Goal: Communication & Community: Answer question/provide support

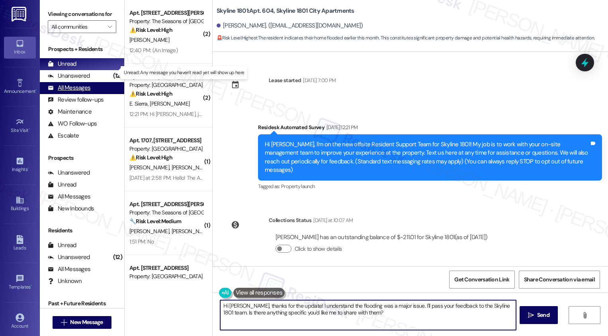
click at [80, 94] on div "All Messages (undefined)" at bounding box center [82, 88] width 84 height 12
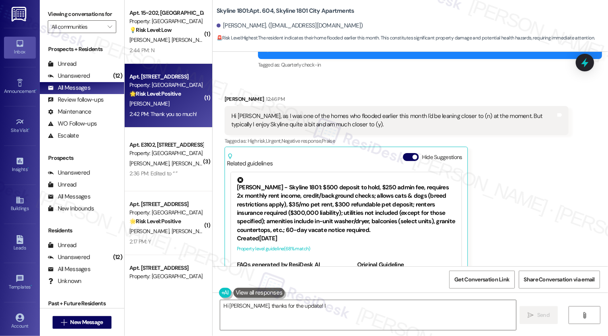
scroll to position [297, 0]
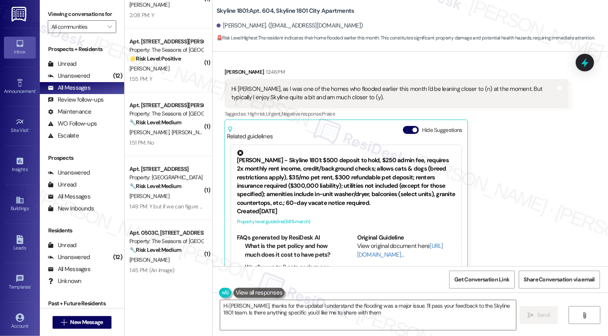
type textarea "Hi Chad, thanks for the update! I understand the flooding was a major issue. I'…"
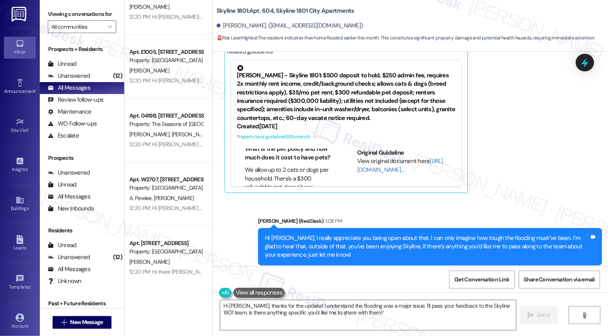
scroll to position [2345, 0]
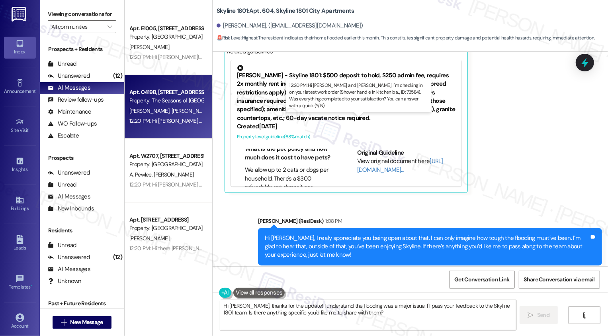
click at [169, 121] on div "12:20 PM: Hi Wallace, Jack and William! I'm checking in on your latest work ord…" at bounding box center [381, 120] width 504 height 7
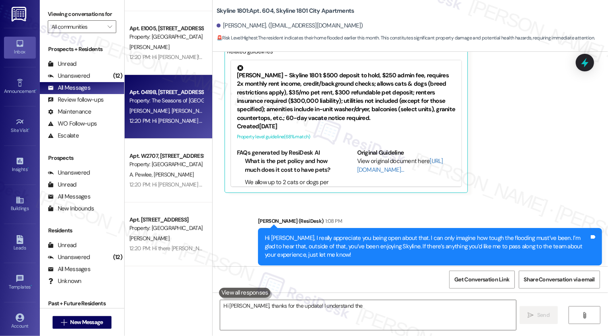
click at [169, 121] on div "12:20 PM: Hi Wallace, Jack and William! I'm checking in on your latest work ord…" at bounding box center [381, 120] width 504 height 7
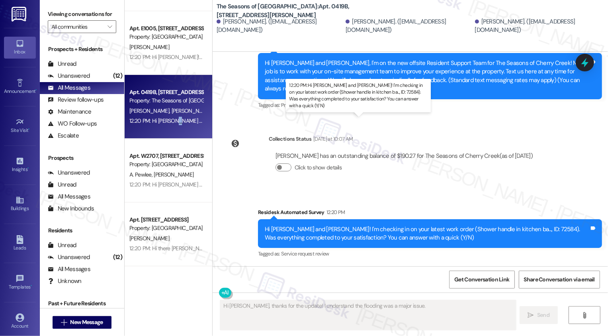
scroll to position [81, 0]
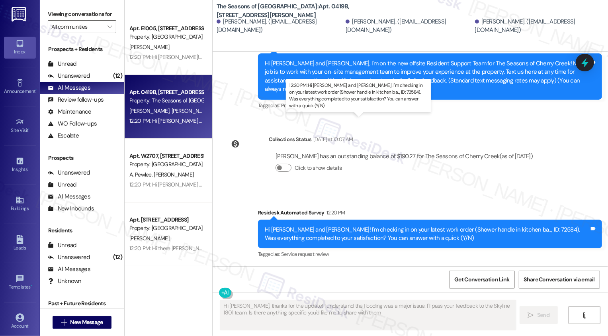
type textarea "Hi Chad, thanks for the update! I understand the flooding was a major issue. I'…"
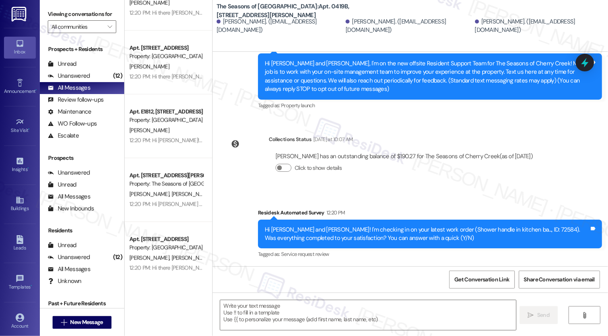
scroll to position [2905, 0]
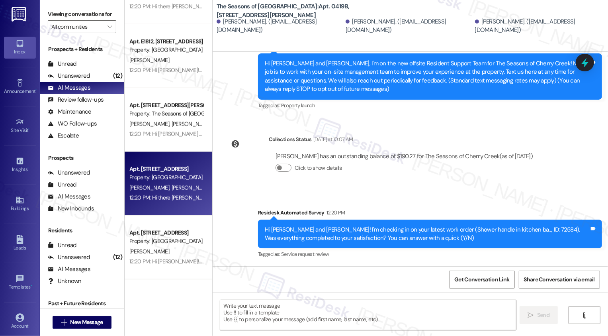
click at [177, 195] on div "12:20 PM: Hi there Deanna and Jeffery! I just wanted to check in and ask if you…" at bounding box center [316, 197] width 374 height 7
type textarea "Fetching suggested responses. Please feel free to read through the conversation…"
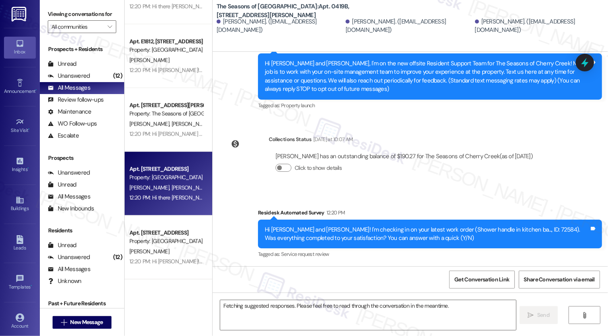
click at [177, 195] on div "12:20 PM: Hi there Deanna and Jeffery! I just wanted to check in and ask if you…" at bounding box center [316, 197] width 374 height 7
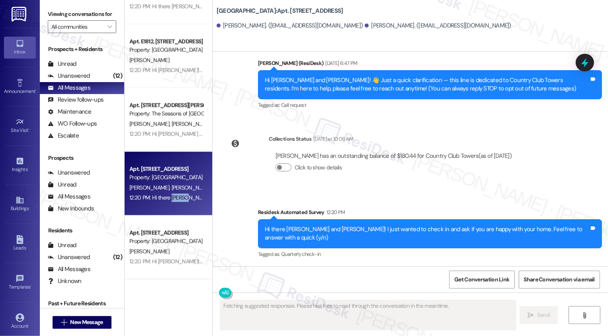
scroll to position [55, 0]
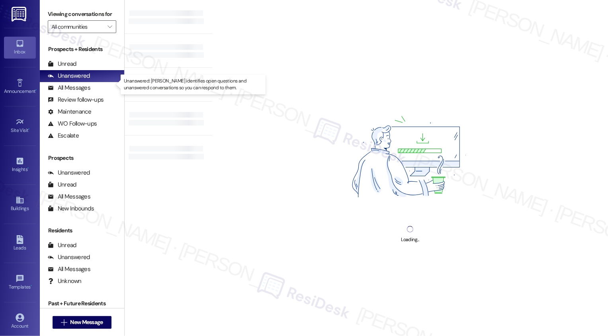
click at [72, 80] on div "Unanswered" at bounding box center [69, 76] width 42 height 8
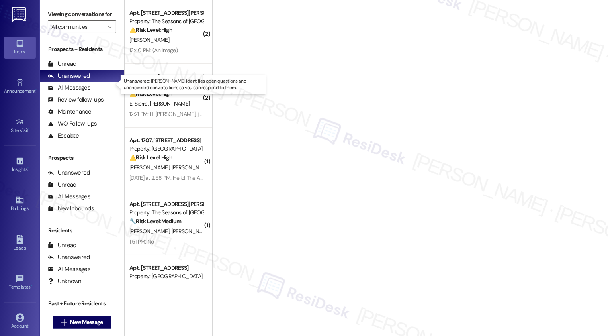
click at [72, 80] on div "Unanswered" at bounding box center [69, 76] width 42 height 8
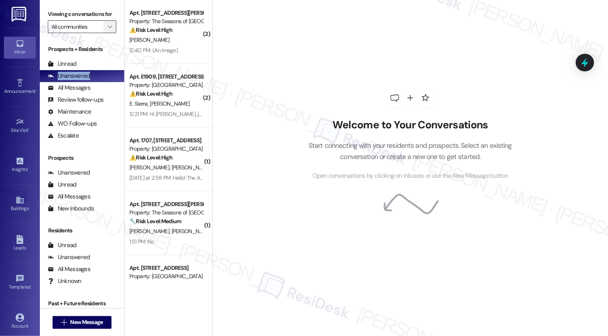
click at [110, 33] on button "" at bounding box center [109, 26] width 13 height 13
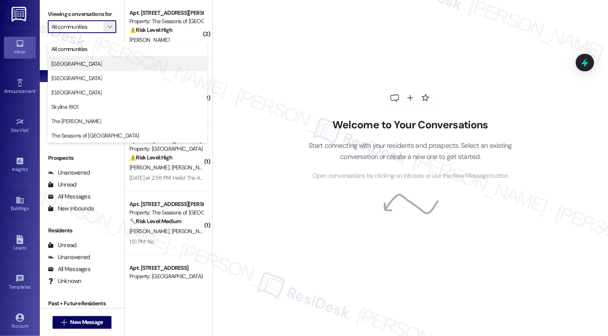
click at [100, 58] on button "[GEOGRAPHIC_DATA]" at bounding box center [127, 64] width 159 height 14
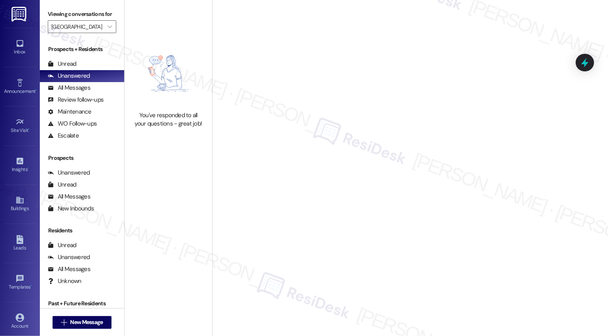
type input "[GEOGRAPHIC_DATA]"
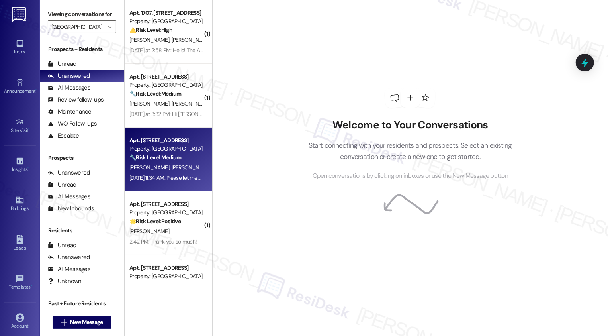
click at [169, 151] on div "Property: [GEOGRAPHIC_DATA]" at bounding box center [166, 148] width 74 height 8
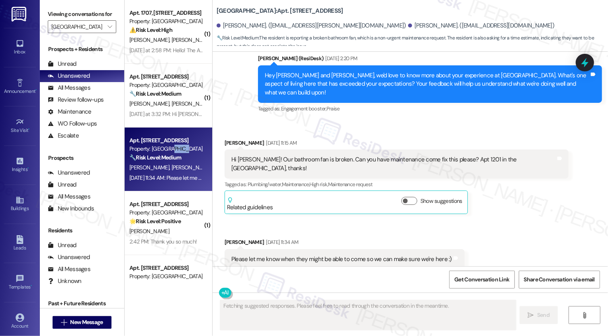
scroll to position [347, 0]
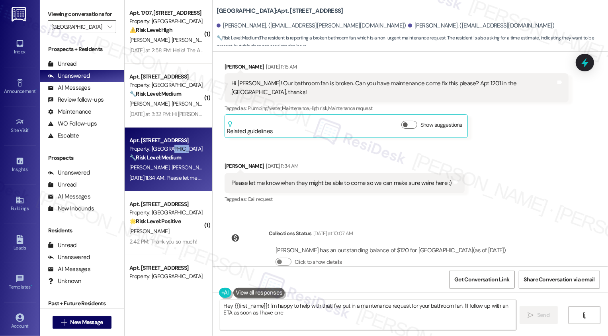
type textarea "Hey {{first_name}}! I'm happy to help with that! I've put in a maintenance requ…"
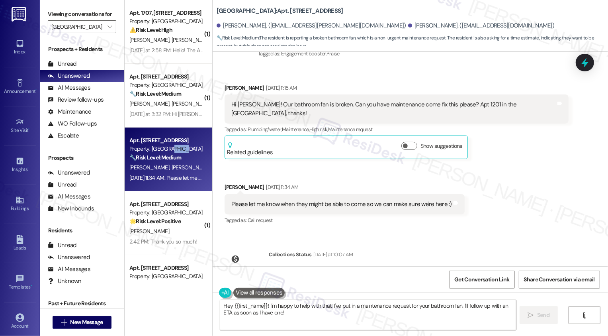
scroll to position [400, 0]
click at [515, 203] on div "Received via SMS [PERSON_NAME] [DATE] 11:15 AM Hi [PERSON_NAME]! Our bathroom f…" at bounding box center [410, 147] width 395 height 166
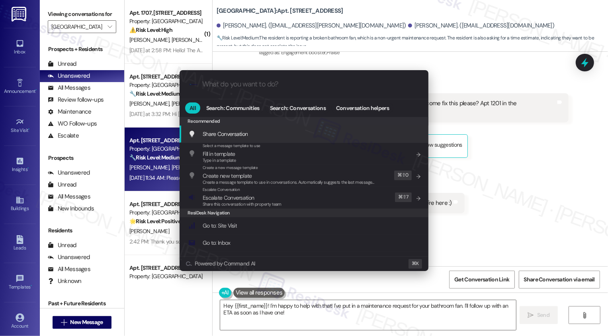
click at [530, 203] on div ".cls-1{fill:#0a055f;}.cls-2{fill:#0cc4c4;} resideskLogoBlueOrange All Search: C…" at bounding box center [304, 168] width 608 height 336
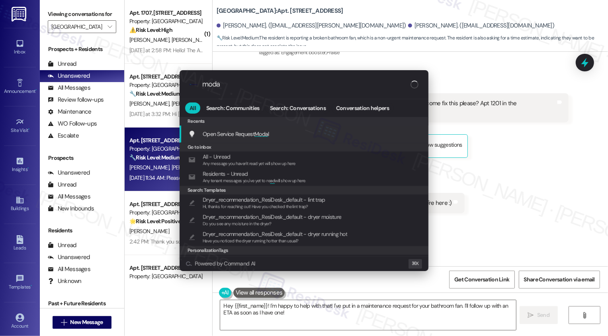
type input "modal"
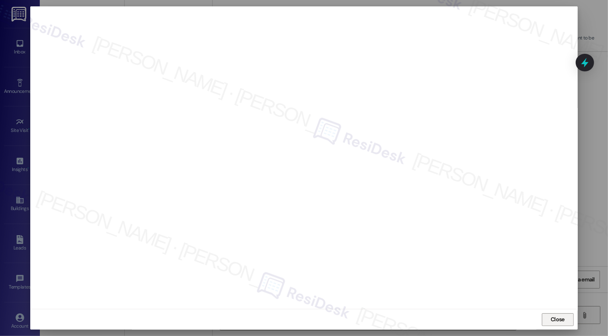
click at [555, 320] on button "Close" at bounding box center [558, 319] width 32 height 13
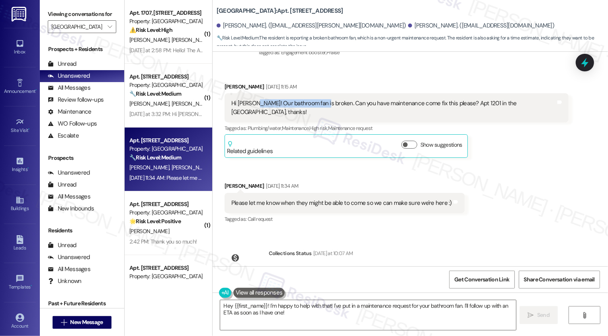
drag, startPoint x: 249, startPoint y: 94, endPoint x: 316, endPoint y: 95, distance: 67.7
click at [316, 99] on div "Hi [PERSON_NAME]! Our bathroom fan is broken. Can you have maintenance come fix…" at bounding box center [393, 107] width 324 height 17
copy div "Our bathroom fan is broken"
click at [542, 170] on div "Received via SMS [PERSON_NAME] [DATE] 11:15 AM Hi [PERSON_NAME]! Our bathroom f…" at bounding box center [410, 147] width 395 height 166
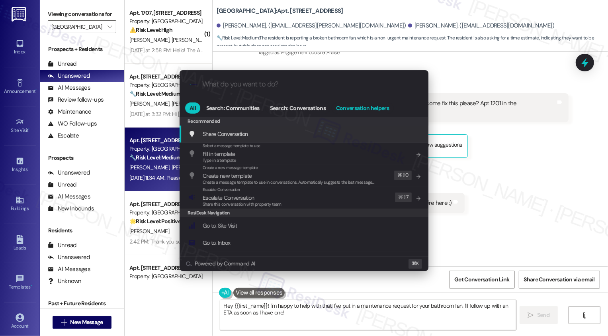
click at [347, 110] on span "Conversation helpers" at bounding box center [362, 108] width 53 height 6
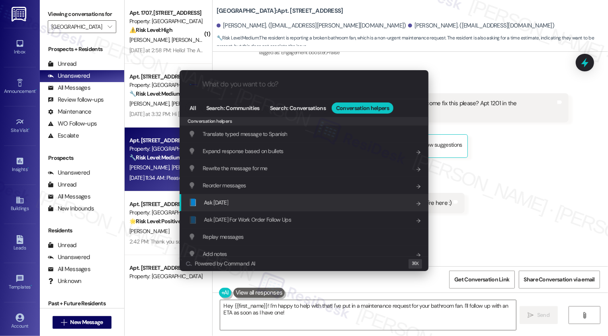
click at [257, 217] on span "Ask [DATE] For Work Order Follow Ups" at bounding box center [247, 219] width 87 height 7
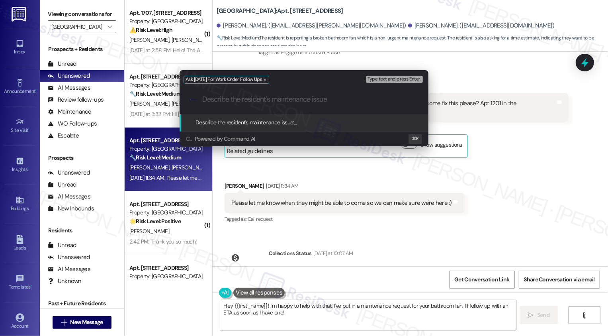
paste input "Our bathroom fan is broken"
type input "Our bathroom fan is broken"
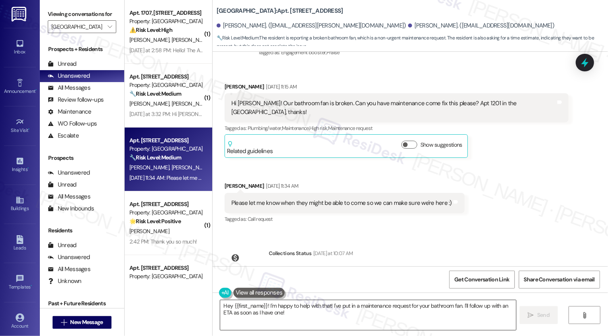
click at [265, 310] on textarea "Hey {{first_name}}! I'm happy to help with that! I've put in a maintenance requ…" at bounding box center [368, 315] width 296 height 30
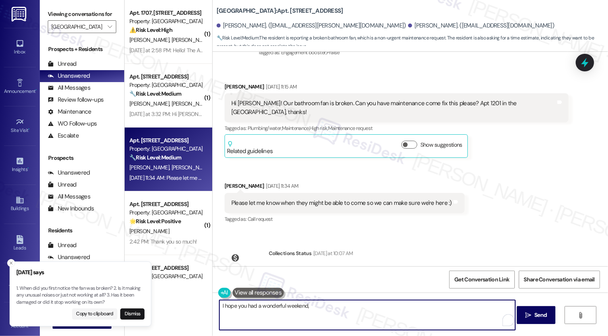
click at [228, 181] on div "[PERSON_NAME] [DATE] 11:34 AM" at bounding box center [344, 186] width 240 height 11
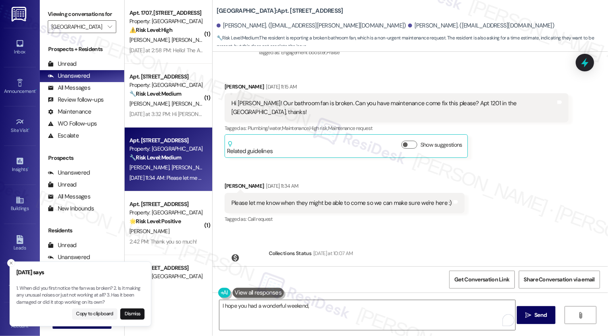
click at [227, 181] on div "[PERSON_NAME] [DATE] 11:34 AM" at bounding box center [344, 186] width 240 height 11
copy div "[PERSON_NAME]"
click at [316, 314] on textarea "I hope you had a wonderful weekend," at bounding box center [367, 315] width 296 height 30
paste textarea "[PERSON_NAME]"
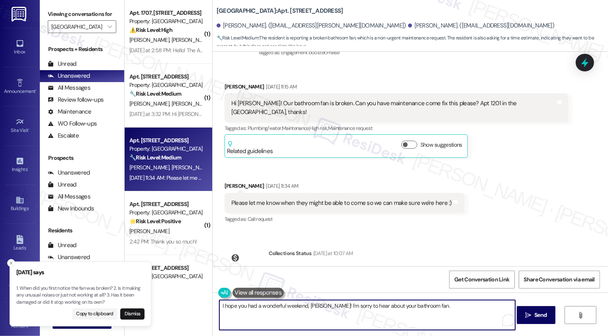
type textarea "I hope you had a wonderful weekend, [PERSON_NAME]! I'm sorry to hear about your…"
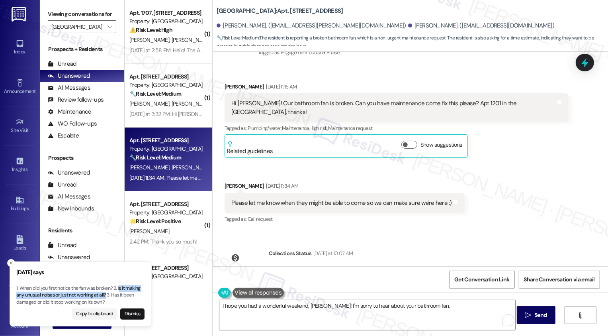
drag, startPoint x: 119, startPoint y: 287, endPoint x: 106, endPoint y: 295, distance: 15.4
click at [106, 295] on p "1. When did you first notice the fan was broken? 2. Is it making any unusual no…" at bounding box center [80, 295] width 128 height 21
copy p "s it making any unusual noises or just not working at all?"
click at [439, 309] on textarea "I hope you had a wonderful weekend, [PERSON_NAME]! I'm sorry to hear about your…" at bounding box center [367, 315] width 296 height 30
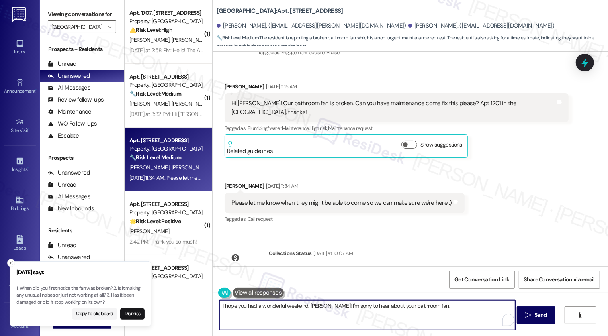
paste textarea "s it making any unusual noises or just not working at all?"
click at [423, 307] on textarea "I hope you had a wonderful weekend, [PERSON_NAME]! I'm sorry to hear about your…" at bounding box center [367, 315] width 296 height 30
type textarea "I hope you had a wonderful weekend, [PERSON_NAME]! I'm sorry to hear about your…"
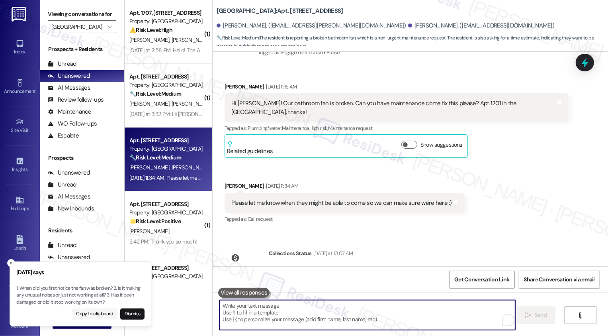
scroll to position [347, 0]
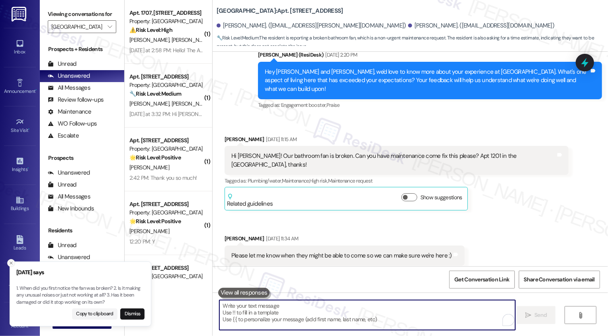
click at [11, 261] on icon "Close toast" at bounding box center [11, 262] width 5 height 5
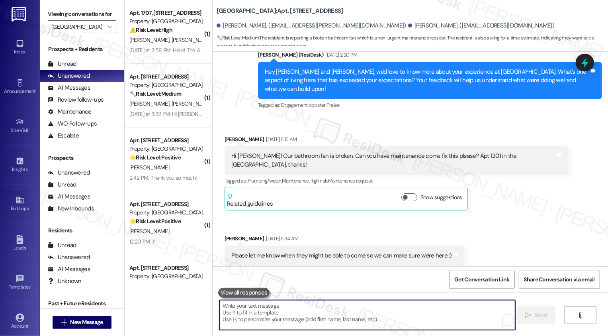
click at [270, 11] on b "[GEOGRAPHIC_DATA]: Apt. [STREET_ADDRESS]" at bounding box center [280, 11] width 127 height 8
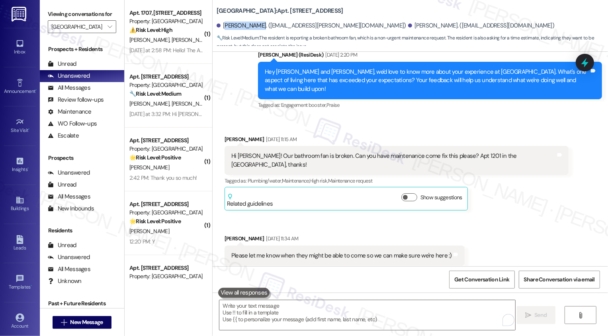
drag, startPoint x: 219, startPoint y: 27, endPoint x: 252, endPoint y: 27, distance: 33.0
click at [252, 27] on div "[PERSON_NAME]. ([EMAIL_ADDRESS][PERSON_NAME][DOMAIN_NAME])" at bounding box center [311, 25] width 189 height 8
click at [236, 26] on div "[PERSON_NAME]. ([EMAIL_ADDRESS][PERSON_NAME][DOMAIN_NAME])" at bounding box center [311, 25] width 189 height 8
drag, startPoint x: 218, startPoint y: 26, endPoint x: 253, endPoint y: 27, distance: 35.4
click at [253, 27] on div "[PERSON_NAME]. ([EMAIL_ADDRESS][PERSON_NAME][DOMAIN_NAME])" at bounding box center [311, 25] width 189 height 8
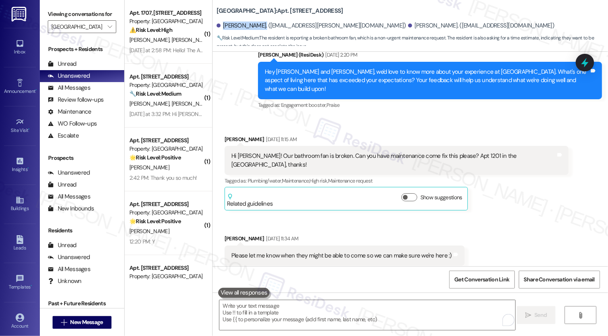
copy div "[PERSON_NAME]"
drag, startPoint x: 258, startPoint y: 147, endPoint x: 316, endPoint y: 148, distance: 58.1
click at [316, 152] on div "Hi [PERSON_NAME]! Our bathroom fan is broken. Can you have maintenance come fix…" at bounding box center [393, 160] width 324 height 17
copy div "bathroom fan is broken"
click at [348, 117] on div "Received via SMS [PERSON_NAME] [DATE] 11:15 AM Hi [PERSON_NAME]! Our bathroom f…" at bounding box center [410, 200] width 395 height 166
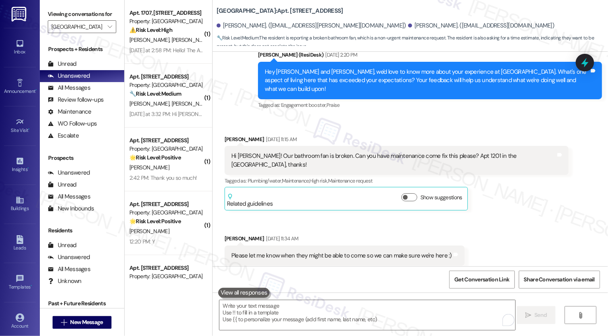
scroll to position [418, 0]
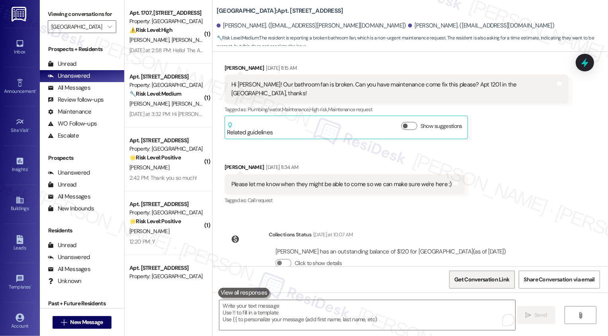
click at [494, 277] on span "Get Conversation Link" at bounding box center [481, 279] width 55 height 8
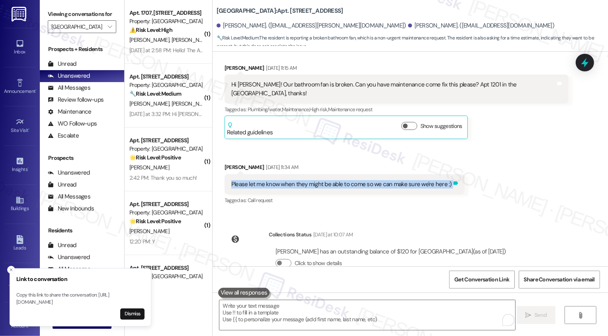
copy div "Please let me know when they might be able to come so we can make sure we're he…"
drag, startPoint x: 226, startPoint y: 166, endPoint x: 444, endPoint y: 168, distance: 218.1
click at [444, 174] on div "Please let me know when they might be able to come so we can make sure we're he…" at bounding box center [344, 184] width 240 height 20
click at [135, 316] on button "Dismiss" at bounding box center [132, 313] width 24 height 11
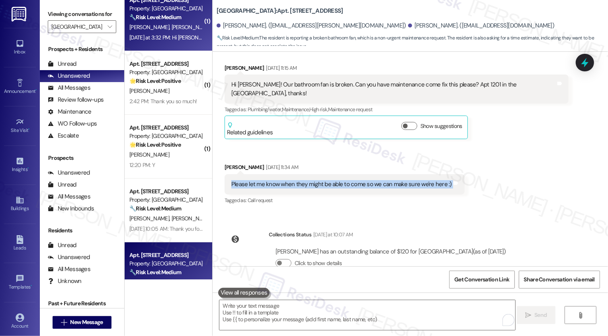
scroll to position [103, 0]
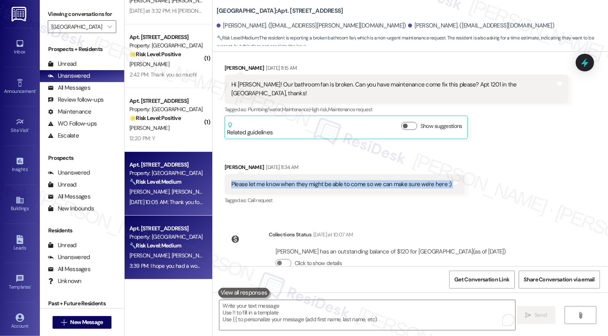
click at [165, 178] on div "🔧 Risk Level: Medium The message reports a parking violation that is blocking d…" at bounding box center [166, 182] width 74 height 8
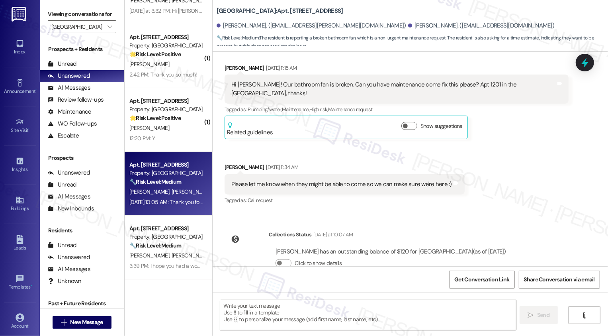
click at [165, 178] on div "🔧 Risk Level: Medium The message reports a parking violation that is blocking d…" at bounding box center [166, 182] width 74 height 8
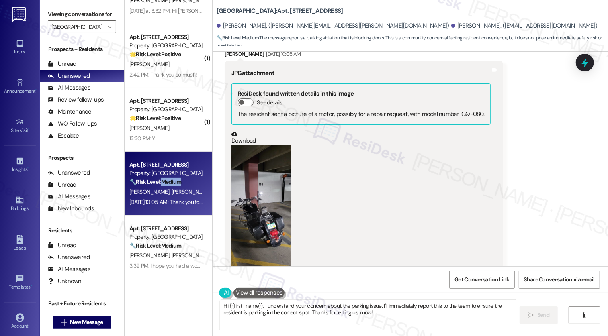
scroll to position [3101, 0]
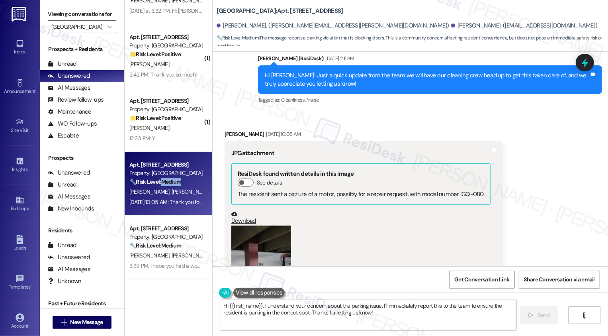
click at [332, 310] on textarea "Hi {{first_name}}, I understand your concern about the parking issue. I'll imme…" at bounding box center [368, 315] width 296 height 30
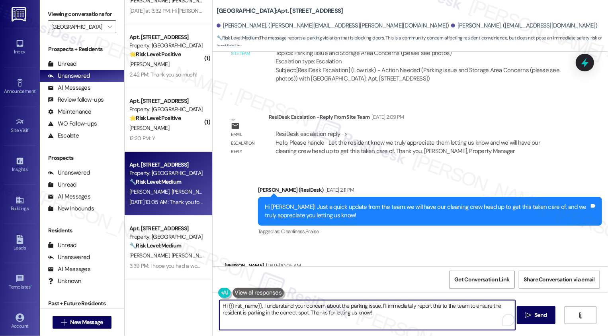
scroll to position [2996, 0]
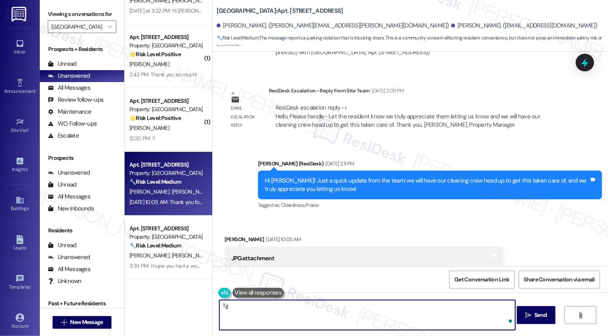
type textarea "T"
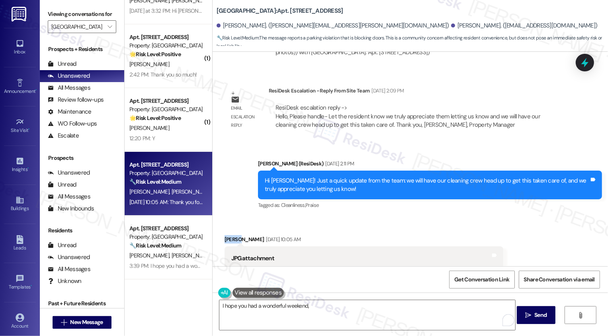
copy div "[PERSON_NAME]"
paste textarea "[PERSON_NAME]"
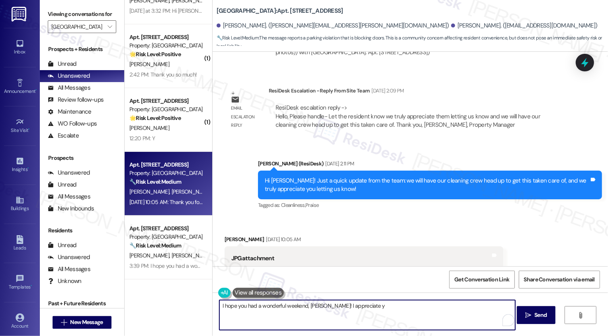
drag, startPoint x: 337, startPoint y: 302, endPoint x: 413, endPoint y: 302, distance: 75.6
click at [412, 302] on textarea "I hope you had a wonderful weekend, [PERSON_NAME]! I appreciate y" at bounding box center [367, 315] width 296 height 30
click at [334, 303] on textarea "I hope you had a wonderful weekend, [PERSON_NAME]! I appreciate y" at bounding box center [367, 315] width 296 height 30
drag, startPoint x: 325, startPoint y: 305, endPoint x: 445, endPoint y: 305, distance: 120.2
click at [445, 305] on textarea "I hope you had a wonderful weekend, [PERSON_NAME]! I appreciate y" at bounding box center [367, 315] width 296 height 30
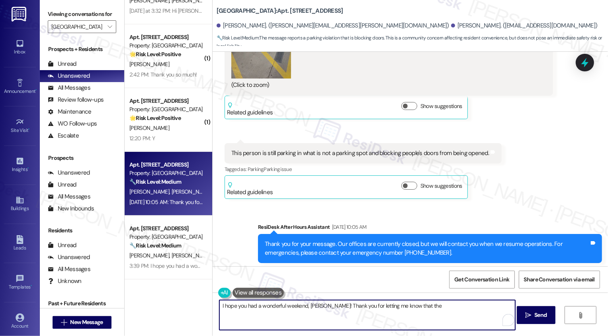
scroll to position [3570, 0]
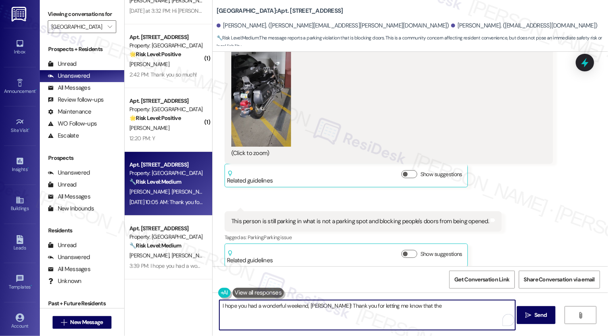
click at [410, 304] on textarea "I hope you had a wonderful weekend, [PERSON_NAME]! Thank you for letting me kno…" at bounding box center [367, 315] width 296 height 30
type textarea "I hope you had a wonderful weekend, [PERSON_NAME]! Thank you for reporting this…"
click at [269, 109] on button "Zoom image" at bounding box center [261, 80] width 60 height 133
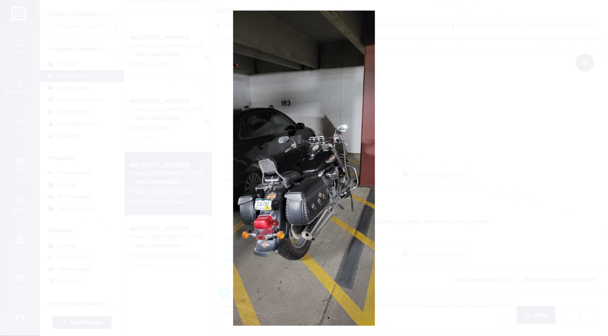
click at [408, 155] on button "Unzoom image" at bounding box center [304, 168] width 608 height 336
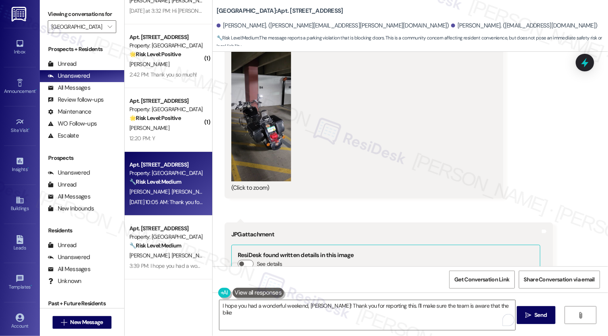
scroll to position [3268, 0]
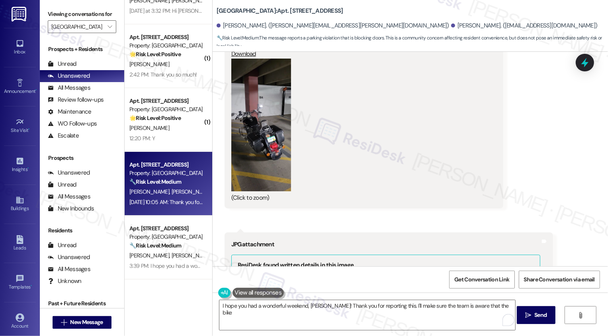
click at [277, 156] on button "Zoom image" at bounding box center [261, 125] width 60 height 133
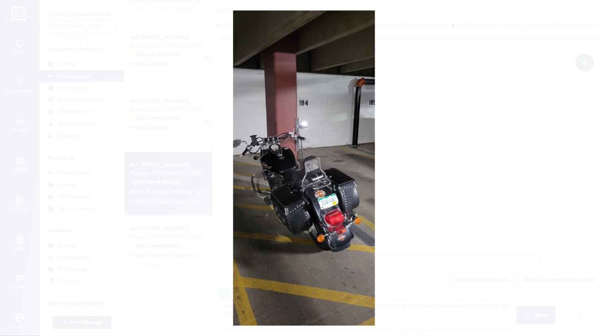
click at [423, 178] on button "Unzoom image" at bounding box center [304, 168] width 608 height 336
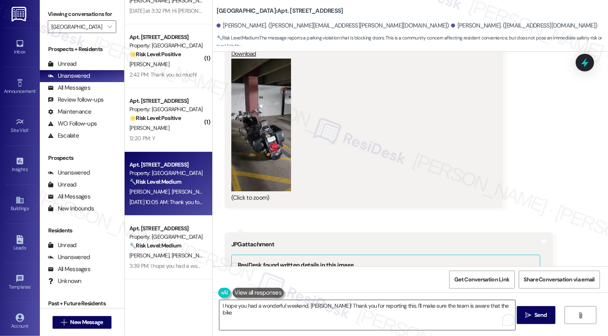
click at [498, 305] on textarea "I hope you had a wonderful weekend, [PERSON_NAME]! Thank you for reporting this…" at bounding box center [367, 315] width 296 height 30
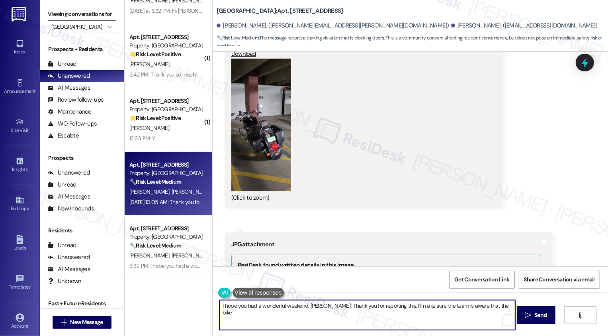
click at [481, 306] on textarea "I hope you had a wonderful weekend, [PERSON_NAME]! Thank you for reporting this…" at bounding box center [367, 315] width 296 height 30
click at [503, 304] on textarea "I hope you had a wonderful weekend, [PERSON_NAME]! Thank you for reporting this…" at bounding box center [367, 315] width 296 height 30
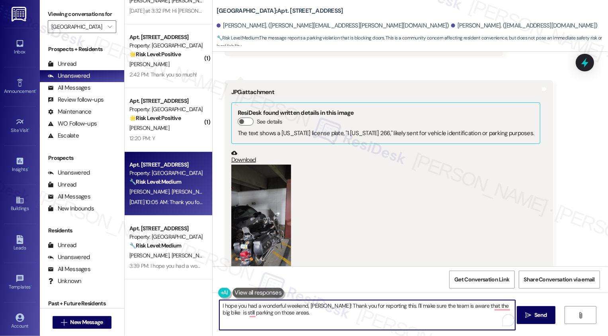
scroll to position [3453, 0]
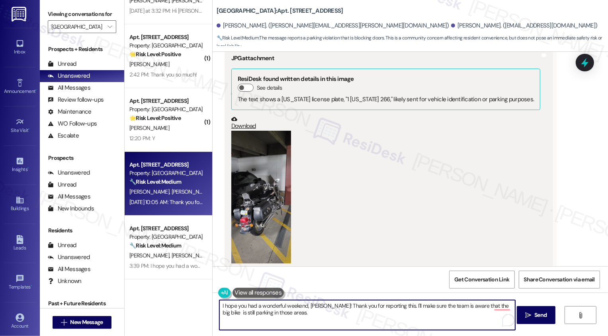
click at [279, 313] on textarea "I hope you had a wonderful weekend, [PERSON_NAME]! Thank you for reporting this…" at bounding box center [367, 315] width 296 height 30
click at [215, 309] on button "See rewrite suggestions" at bounding box center [212, 307] width 6 height 14
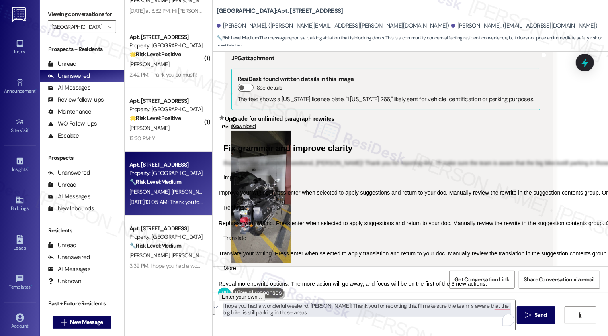
click at [260, 315] on textarea "I hope you had a wonderful weekend, [PERSON_NAME]! Thank you for reporting this…" at bounding box center [367, 315] width 296 height 30
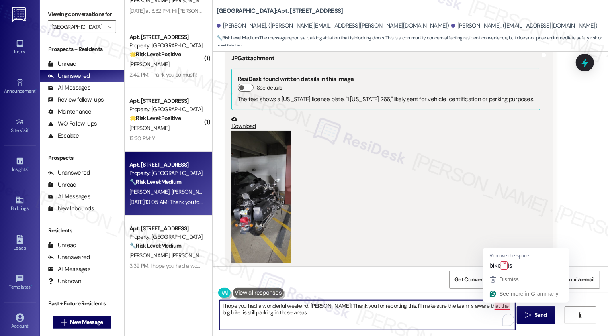
click at [497, 306] on textarea "I hope you had a wonderful weekend, [PERSON_NAME]! Thank you for reporting this…" at bounding box center [367, 315] width 296 height 30
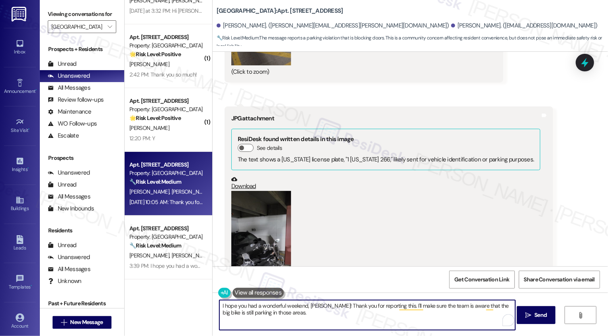
click at [258, 257] on button "Zoom image" at bounding box center [261, 257] width 60 height 133
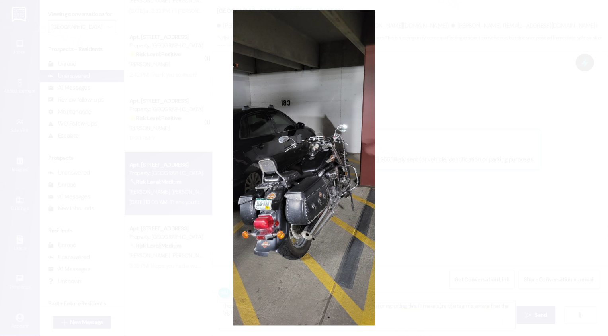
click at [439, 263] on button "Unzoom image" at bounding box center [304, 168] width 608 height 336
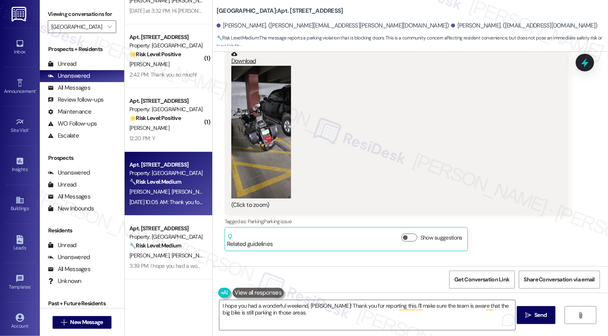
scroll to position [2004, 0]
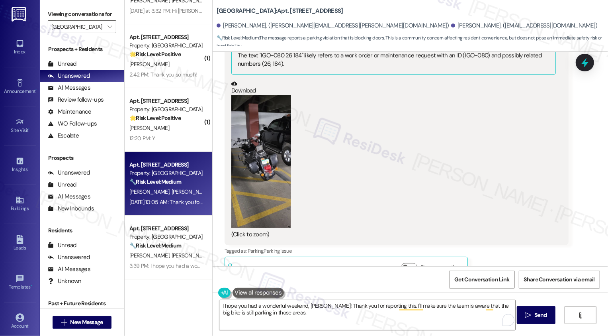
click at [267, 172] on button "Zoom image" at bounding box center [261, 161] width 60 height 133
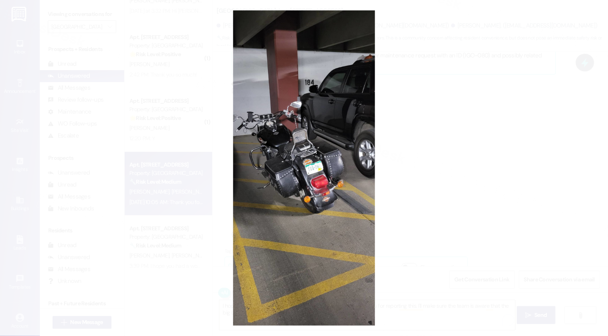
click at [390, 188] on button "Unzoom image" at bounding box center [304, 168] width 608 height 336
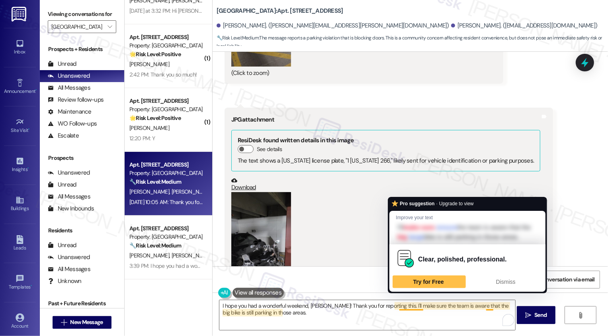
scroll to position [3431, 0]
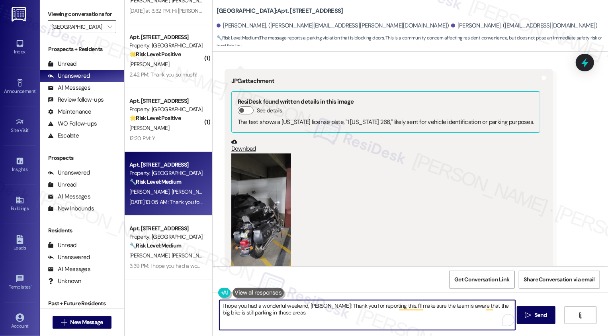
drag, startPoint x: 244, startPoint y: 312, endPoint x: 341, endPoint y: 314, distance: 97.9
click at [341, 314] on textarea "I hope you had a wonderful weekend, [PERSON_NAME]! Thank you for reporting this…" at bounding box center [367, 315] width 296 height 30
click at [333, 315] on textarea "I hope you had a wonderful weekend, [PERSON_NAME]! Thank you for reporting this…" at bounding box center [367, 315] width 296 height 30
click at [267, 310] on textarea "I hope you had a wonderful weekend, [PERSON_NAME]! Thank you for reporting this…" at bounding box center [367, 315] width 296 height 30
type textarea "I hope you had a wonderful weekend, [PERSON_NAME]! Thank you for reporting this…"
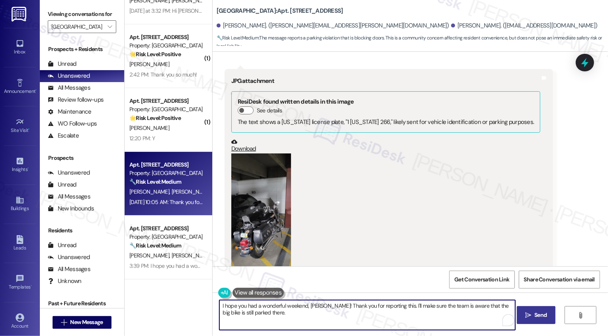
click at [535, 312] on span "Send" at bounding box center [540, 314] width 12 height 8
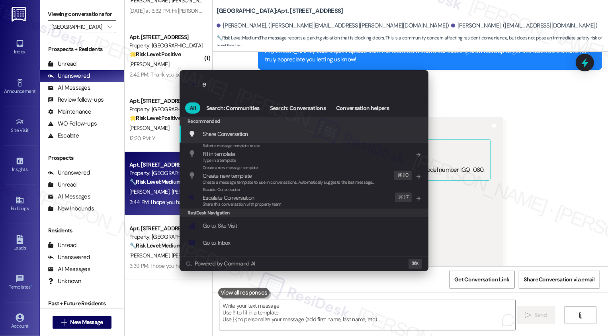
scroll to position [3124, 0]
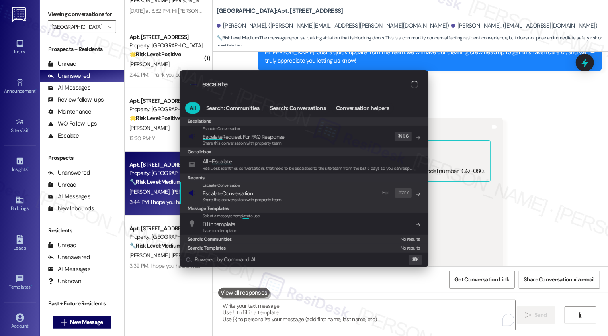
type input "escalate"
click at [251, 194] on span "Escalate Conversation" at bounding box center [228, 192] width 50 height 7
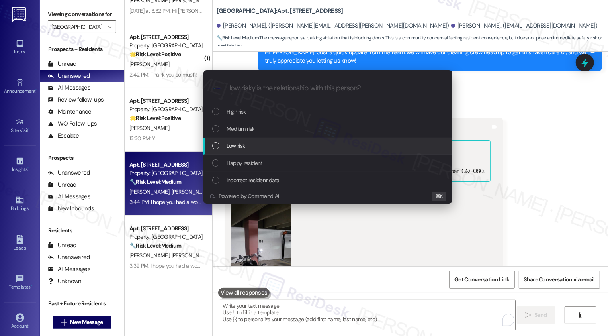
click at [253, 146] on div "Low risk" at bounding box center [328, 145] width 233 height 9
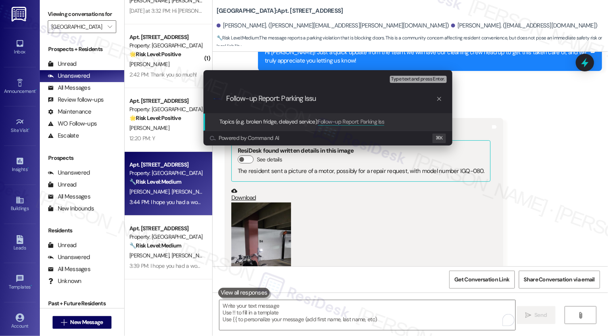
type input "Follow-up Report: Parking Issue"
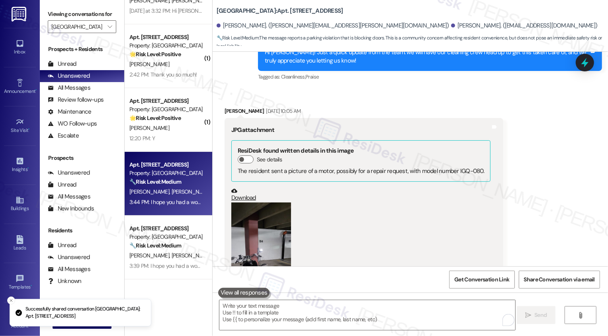
scroll to position [0, 0]
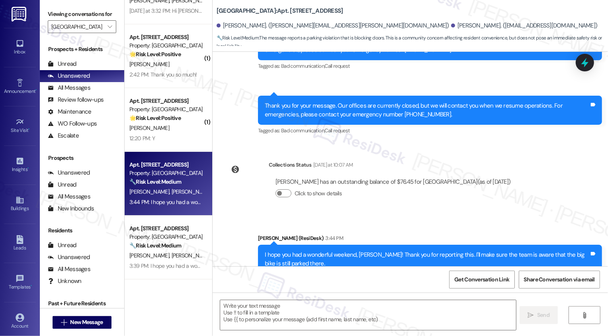
type textarea "Fetching suggested responses. Please feel free to read through the conversation…"
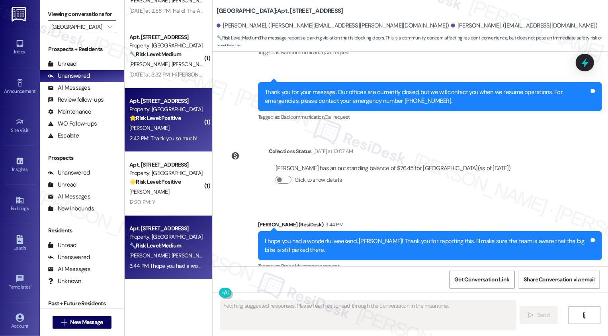
scroll to position [95, 0]
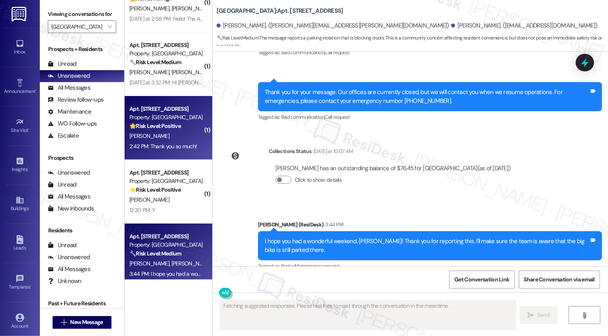
click at [172, 138] on div "[PERSON_NAME]" at bounding box center [166, 136] width 75 height 10
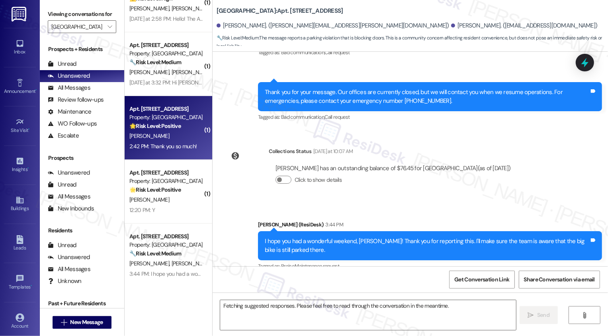
click at [172, 138] on div "[PERSON_NAME]" at bounding box center [166, 136] width 75 height 10
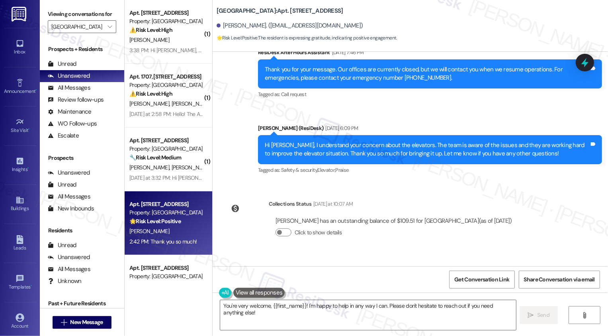
scroll to position [1118, 0]
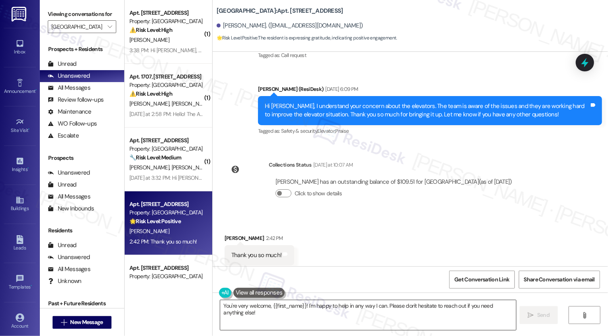
click at [303, 324] on textarea "You're very welcome, {{first_name}}! I'm happy to help in any way I can. Please…" at bounding box center [368, 315] width 296 height 30
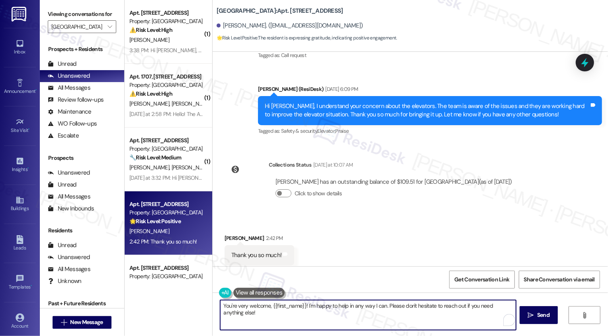
click at [312, 312] on textarea "You're very welcome, {{first_name}}! I'm happy to help in any way I can. Please…" at bounding box center [368, 315] width 296 height 30
drag, startPoint x: 304, startPoint y: 303, endPoint x: 328, endPoint y: 326, distance: 33.3
click at [328, 326] on textarea "You're very welcome, {{first_name}}! I'm happy to help in any way I can. Please…" at bounding box center [367, 315] width 296 height 30
click at [318, 314] on textarea "You're very welcome, {{first_name}}! I'm happy to help in any way I can. Please…" at bounding box center [367, 315] width 296 height 30
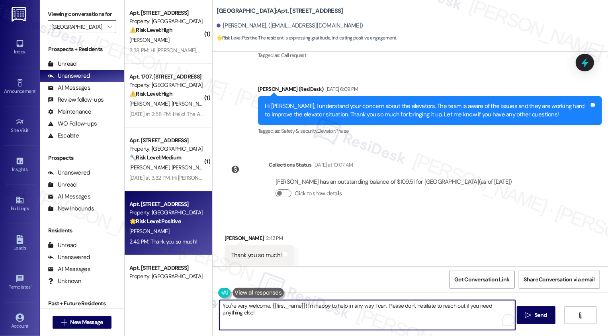
drag, startPoint x: 303, startPoint y: 304, endPoint x: 382, endPoint y: 304, distance: 79.6
click at [382, 304] on textarea "You're very welcome, {{first_name}}! I'm happy to help in any way I can. Please…" at bounding box center [367, 315] width 296 height 30
click at [458, 306] on textarea "You're very welcome, {{first_name}}! Please don't hesitate to reach out if you …" at bounding box center [367, 315] width 296 height 30
type textarea "You're very welcome, {{first_name}}! Please don't hesitate to reach out if you …"
click at [527, 312] on icon "" at bounding box center [528, 315] width 6 height 6
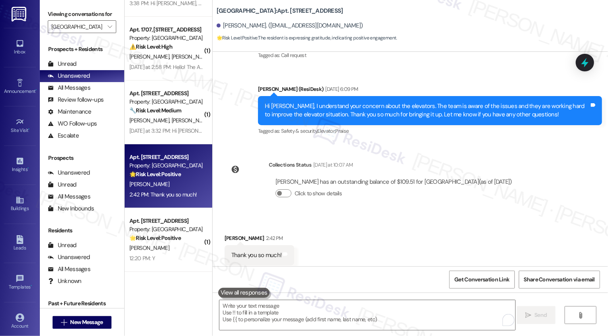
scroll to position [1117, 0]
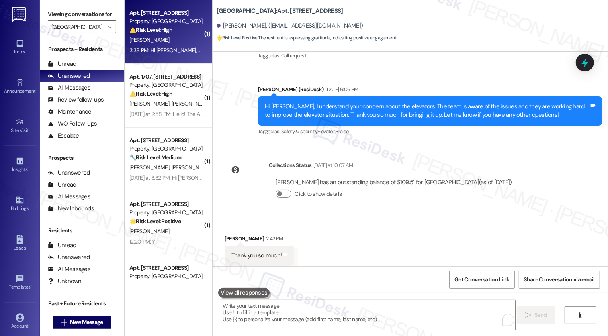
click at [158, 48] on div "3:38 PM: Hi [PERSON_NAME], not necessary but that you. I do have a question abo…" at bounding box center [431, 50] width 605 height 7
type textarea "Fetching suggested responses. Please feel free to read through the conversation…"
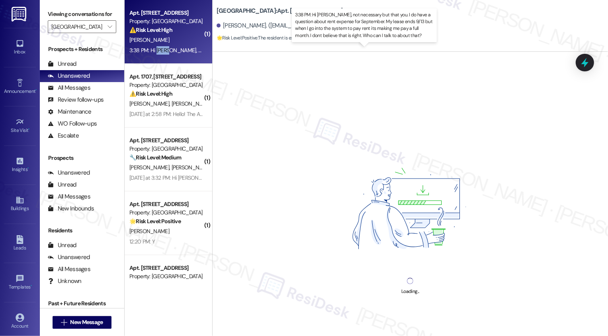
click at [158, 48] on div "3:38 PM: Hi [PERSON_NAME], not necessary but that you. I do have a question abo…" at bounding box center [431, 50] width 605 height 7
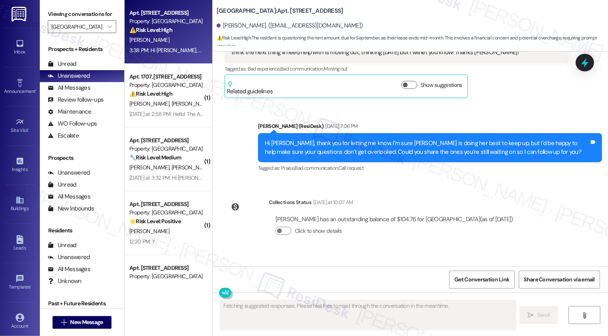
scroll to position [1303, 0]
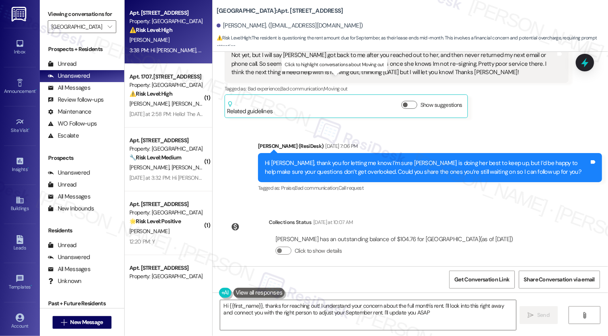
type textarea "Hi {{first_name}}, thanks for reaching out! I understand your concern about the…"
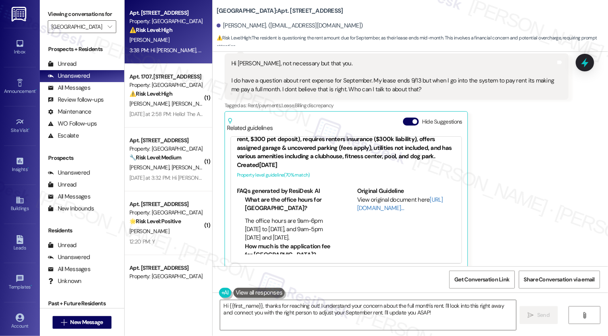
scroll to position [0, 0]
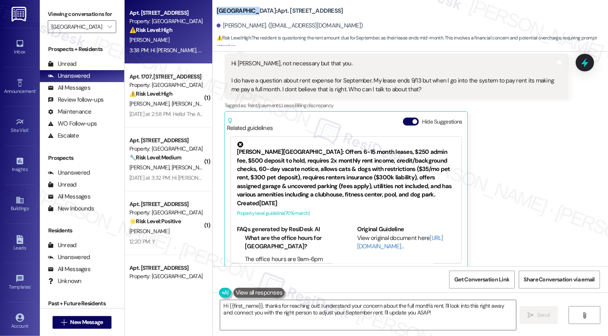
drag, startPoint x: 211, startPoint y: 9, endPoint x: 247, endPoint y: 10, distance: 35.8
click at [248, 12] on b "[GEOGRAPHIC_DATA]: Apt. [STREET_ADDRESS]" at bounding box center [280, 11] width 127 height 8
copy b "[GEOGRAPHIC_DATA]"
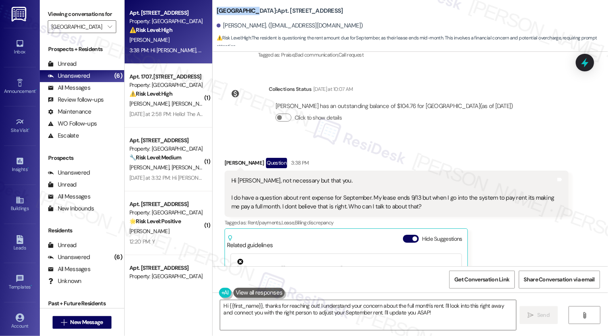
scroll to position [1458, 0]
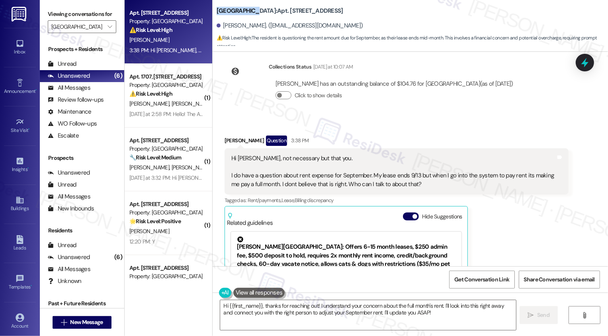
click at [523, 228] on div "[PERSON_NAME] Question 3:38 PM Hi [PERSON_NAME], not necessary but that you. I …" at bounding box center [396, 249] width 344 height 228
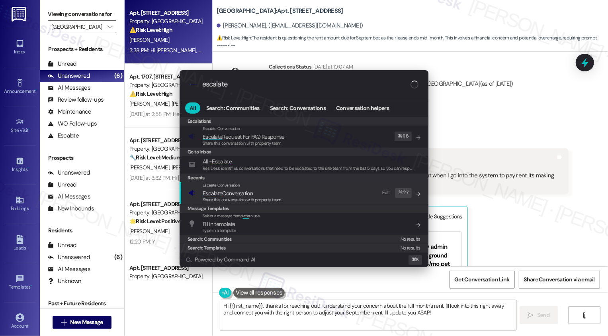
type input "escalate"
click at [250, 193] on span "Escalate Conversation" at bounding box center [228, 192] width 50 height 7
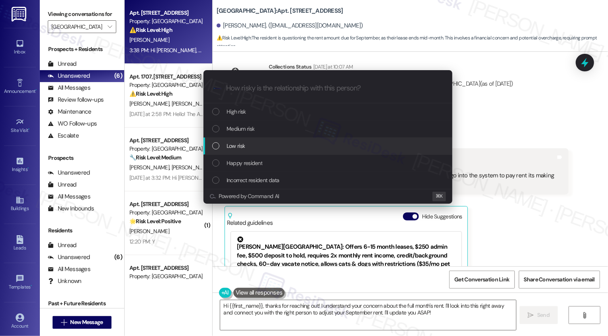
click at [220, 140] on div "Low risk" at bounding box center [327, 145] width 249 height 17
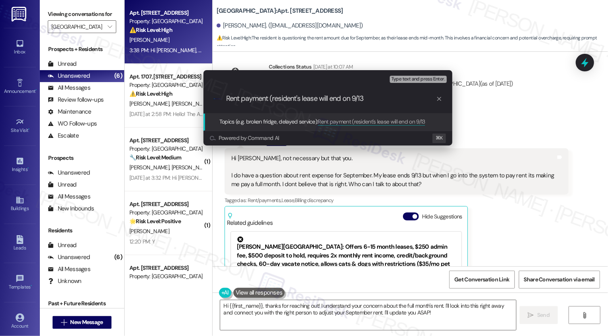
type input "Rent payment (resident's lease will end on 9/13)"
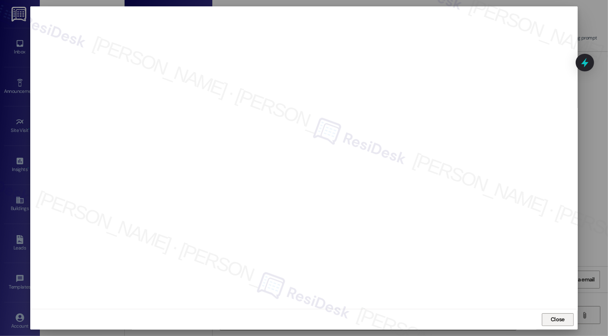
click at [555, 315] on button "Close" at bounding box center [558, 319] width 32 height 13
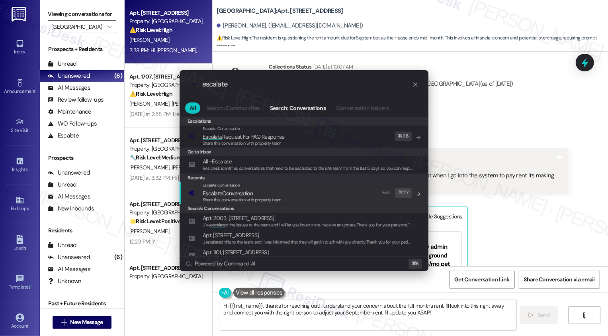
type input "escalate"
click at [249, 197] on span "Share this conversation with property team" at bounding box center [242, 200] width 79 height 6
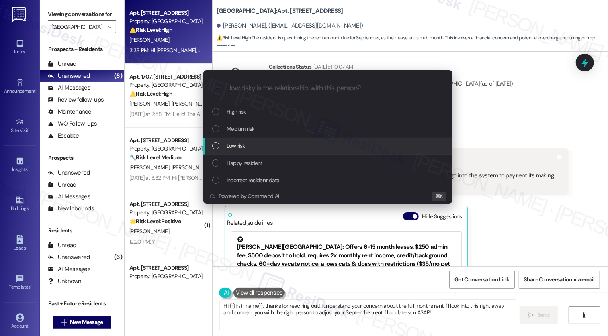
click at [230, 142] on span "Low risk" at bounding box center [235, 145] width 18 height 9
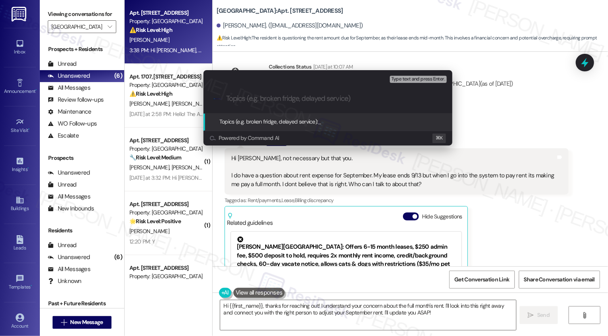
paste input "Rent payment (resident's lease will end on 9/13)"
type input "Rent payment (resident's lease will end on 9/13)"
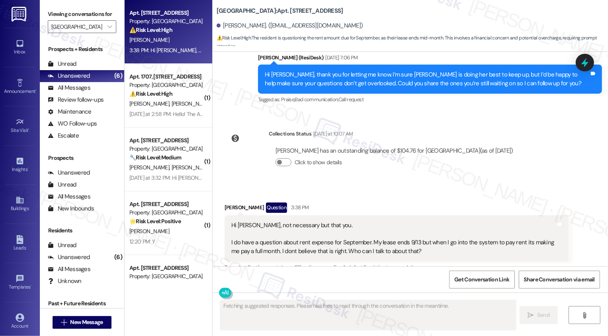
scroll to position [1553, 0]
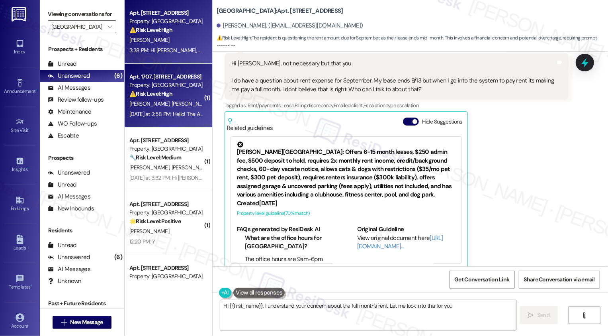
type textarea "Hi {{first_name}}, I understand your concern about the full month's rent. Let m…"
click at [194, 107] on div "[PERSON_NAME] [PERSON_NAME]" at bounding box center [166, 104] width 75 height 10
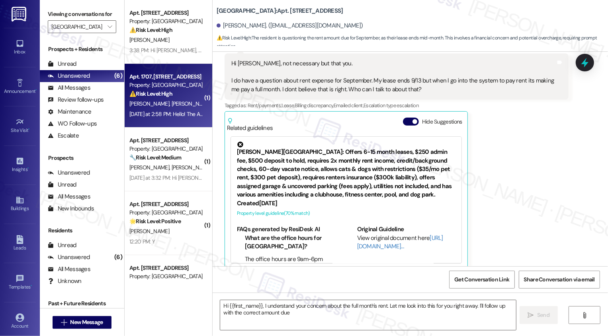
click at [194, 107] on div "[PERSON_NAME] [PERSON_NAME]" at bounding box center [166, 104] width 75 height 10
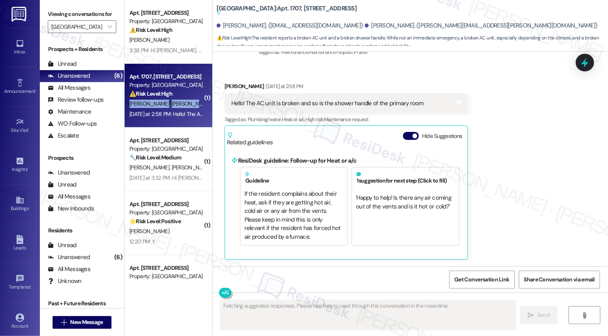
scroll to position [416, 0]
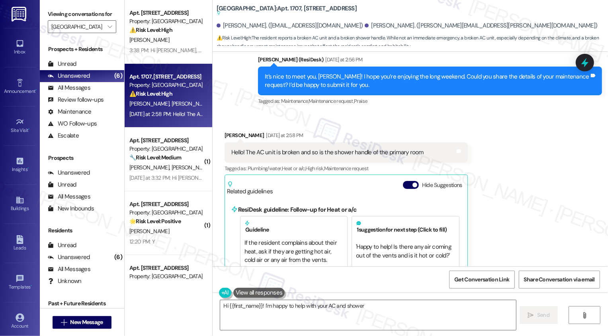
click at [421, 125] on div "Received via SMS [PERSON_NAME] [DATE] at 2:58 PM Hello! The AC unit is broken a…" at bounding box center [345, 219] width 255 height 189
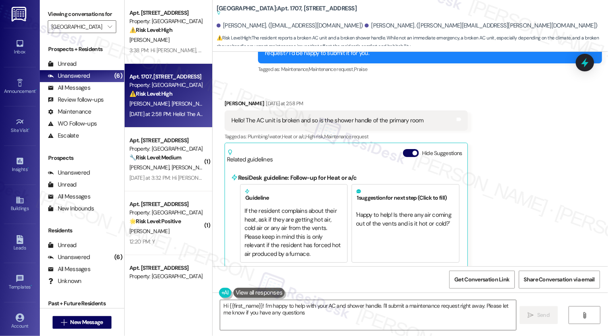
type textarea "Hi {{first_name}}! I'm happy to help with your AC and shower handle. I'll submi…"
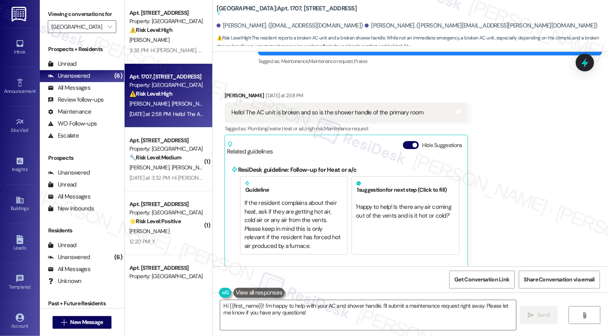
scroll to position [359, 0]
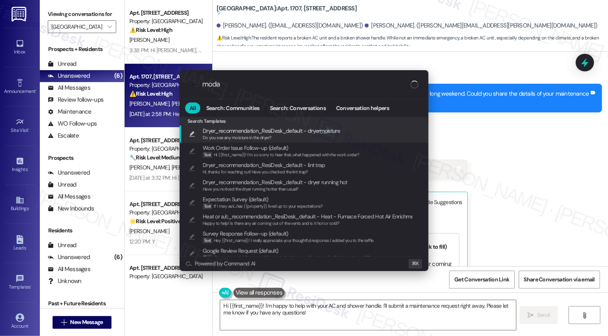
type input "modal"
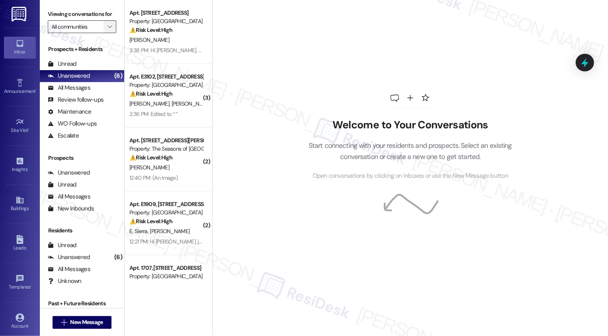
click at [107, 30] on icon "" at bounding box center [109, 26] width 4 height 6
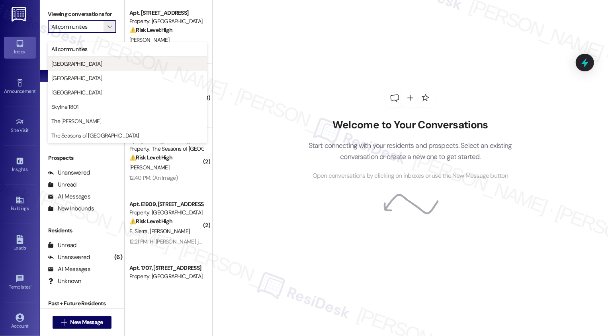
click at [89, 60] on span "[GEOGRAPHIC_DATA]" at bounding box center [127, 64] width 152 height 8
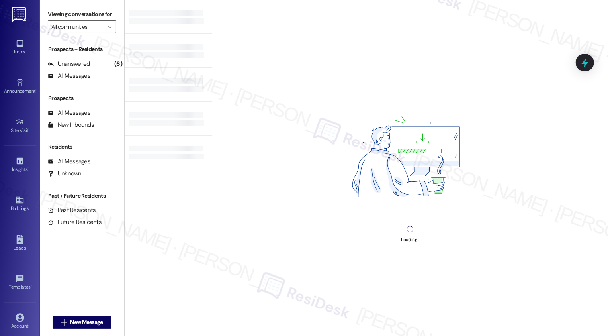
type input "[GEOGRAPHIC_DATA]"
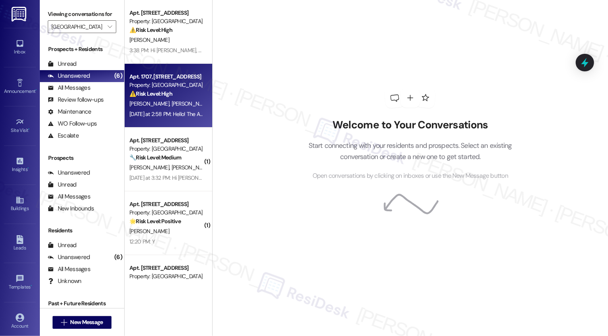
click at [178, 111] on div "[DATE] at 2:58 PM: Hello! The AC unit is broken and so is the shower handle of …" at bounding box center [238, 113] width 219 height 7
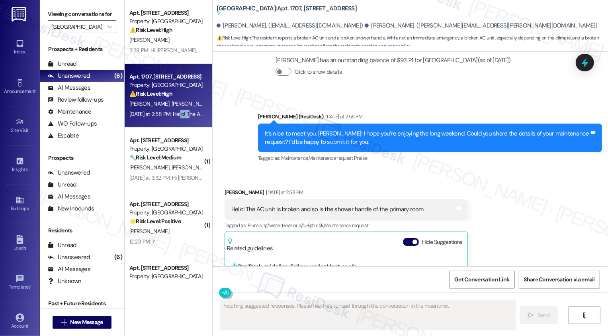
scroll to position [416, 0]
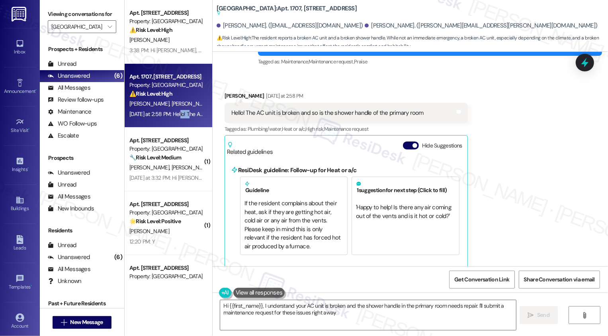
type textarea "Hi {{first_name}}, I understand your AC unit is broken and the shower handle in…"
click at [477, 99] on div "Received via SMS [PERSON_NAME] [DATE] at 2:58 PM Hello! The AC unit is broken a…" at bounding box center [410, 174] width 395 height 201
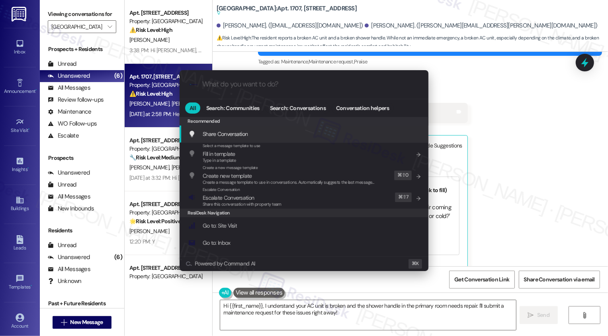
click at [495, 124] on div ".cls-1{fill:#0a055f;}.cls-2{fill:#0cc4c4;} resideskLogoBlueOrange All Search: C…" at bounding box center [304, 168] width 608 height 336
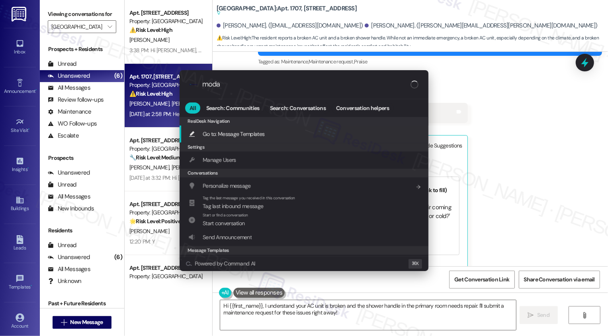
type input "modal"
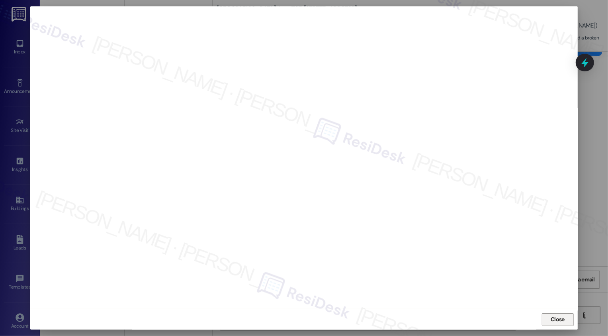
click at [557, 322] on span "Close" at bounding box center [557, 319] width 14 height 8
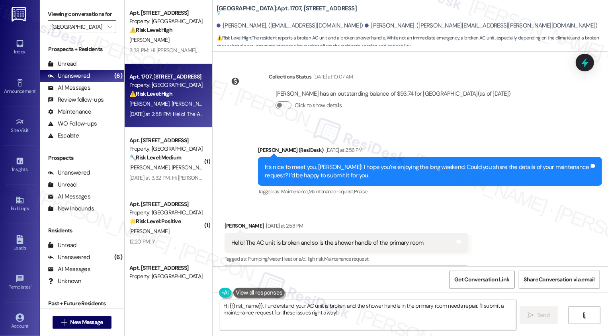
scroll to position [283, 0]
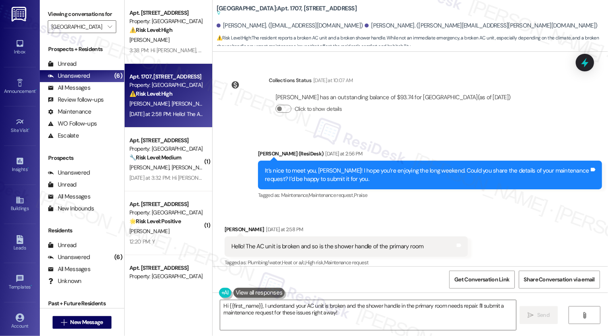
click at [227, 225] on div "[PERSON_NAME] [DATE] at 2:58 PM" at bounding box center [345, 230] width 243 height 11
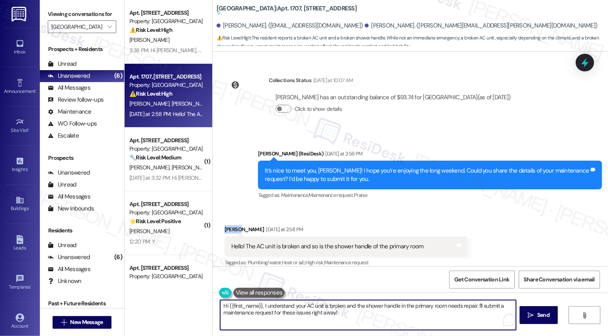
drag, startPoint x: 259, startPoint y: 306, endPoint x: 154, endPoint y: 300, distance: 105.2
click at [154, 300] on div "Apt. [STREET_ADDRESS] Property: [GEOGRAPHIC_DATA] ⚠️ Risk Level: High The resid…" at bounding box center [366, 168] width 483 height 336
click at [277, 307] on textarea "I understand your AC unit is broken and the shower handle in the primary room n…" at bounding box center [367, 315] width 296 height 30
click at [340, 303] on textarea "I understand your AC unit is broken and the shower handle in the primary room n…" at bounding box center [367, 315] width 296 height 30
drag, startPoint x: 432, startPoint y: 306, endPoint x: 444, endPoint y: 325, distance: 22.7
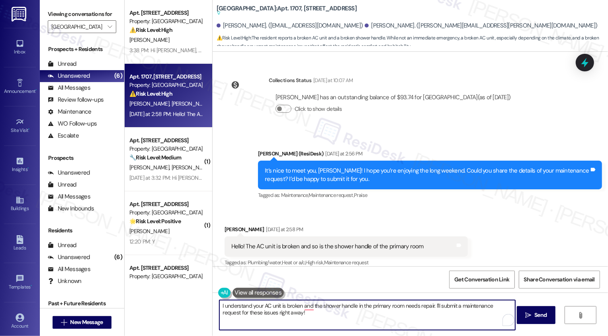
click at [444, 325] on textarea "I understand your AC unit is broken and the shower handle in the primary room n…" at bounding box center [367, 315] width 296 height 30
drag, startPoint x: 463, startPoint y: 304, endPoint x: 476, endPoint y: 333, distance: 31.3
click at [476, 332] on div "I understand your AC unit is broken and the shower handle in the primary room n…" at bounding box center [410, 322] width 395 height 60
click at [430, 306] on textarea "I understand your AC unit is broken and the shower handle in the primary room n…" at bounding box center [367, 315] width 296 height 30
drag, startPoint x: 256, startPoint y: 305, endPoint x: 197, endPoint y: 305, distance: 58.9
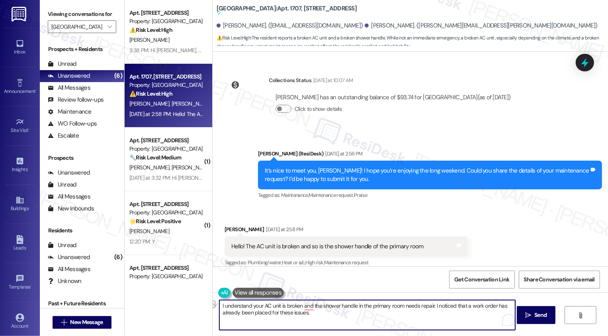
click at [197, 305] on div "Apt. [STREET_ADDRESS] Property: [GEOGRAPHIC_DATA] ⚠️ Risk Level: High The resid…" at bounding box center [366, 168] width 483 height 336
click at [331, 321] on textarea "I'm sorry to hear your AC unit is broken and the shower handle in the primary r…" at bounding box center [367, 315] width 296 height 30
click at [357, 317] on textarea "I'm sorry to hear your AC unit is broken and the shower handle in the primary r…" at bounding box center [367, 315] width 296 height 30
paste textarea "will be completed in the order it was received. We’ve been getting a high volum…"
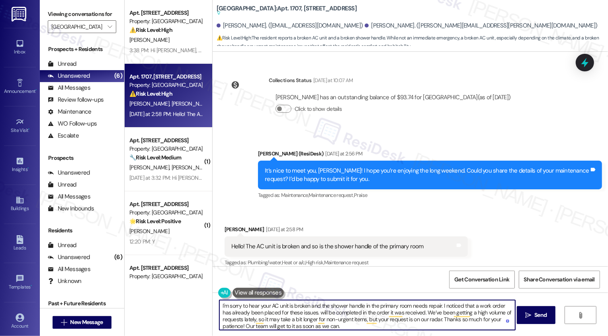
click at [316, 312] on textarea "I'm sorry to hear your AC unit is broken and the shower handle in the primary r…" at bounding box center [367, 315] width 296 height 30
type textarea "I'm sorry to hear your AC unit is broken and the shower handle in the primary r…"
click at [262, 320] on textarea "I'm sorry to hear your AC unit is broken and the shower handle in the primary r…" at bounding box center [367, 315] width 296 height 30
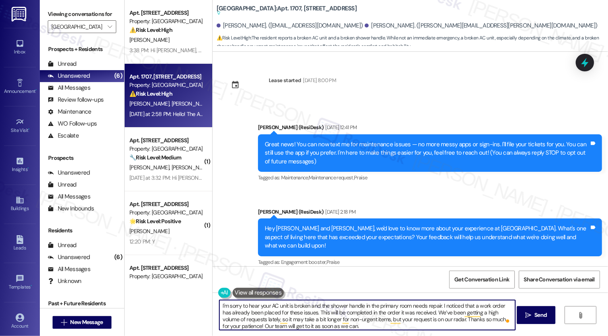
scroll to position [283, 0]
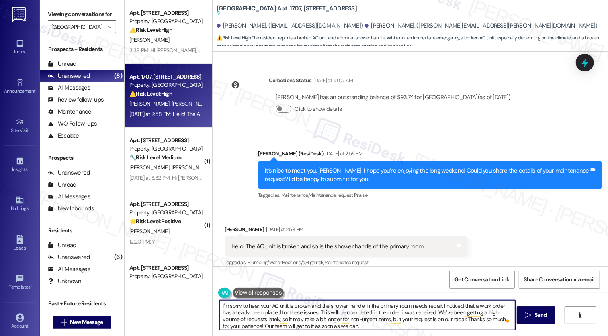
click at [361, 313] on textarea "I'm sorry to hear your AC unit is broken and the shower handle in the primary r…" at bounding box center [367, 315] width 296 height 30
drag, startPoint x: 336, startPoint y: 319, endPoint x: 385, endPoint y: 319, distance: 48.6
click at [385, 319] on textarea "I'm sorry to hear your AC unit is broken and the shower handle in the primary r…" at bounding box center [367, 315] width 296 height 30
click at [412, 323] on textarea "I'm sorry to hear your AC unit is broken and the shower handle in the primary r…" at bounding box center [367, 315] width 296 height 30
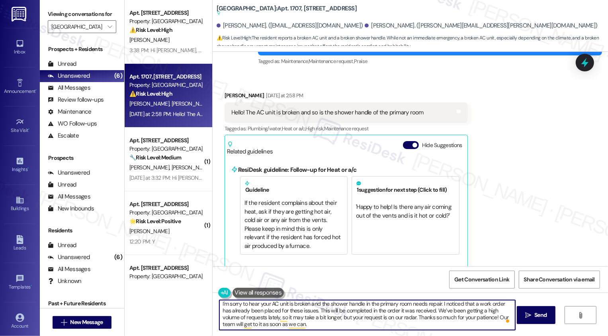
scroll to position [0, 0]
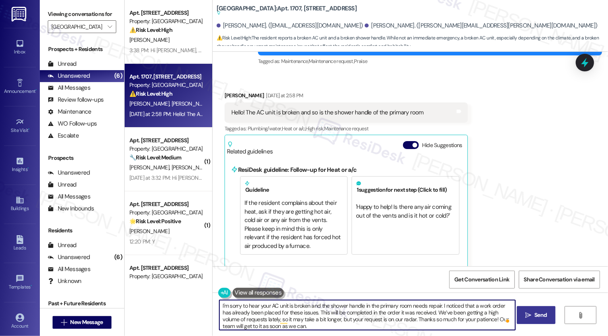
type textarea "I'm sorry to hear your AC unit is broken and the shower handle in the primary r…"
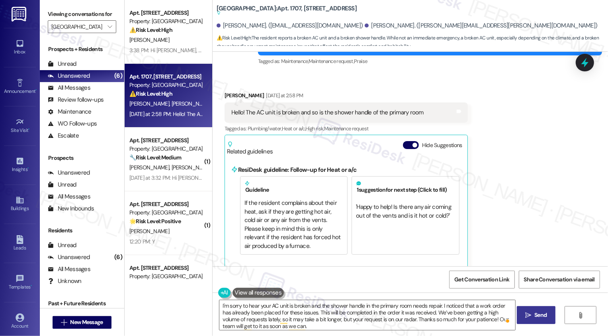
click at [531, 317] on span " Send" at bounding box center [535, 314] width 25 height 8
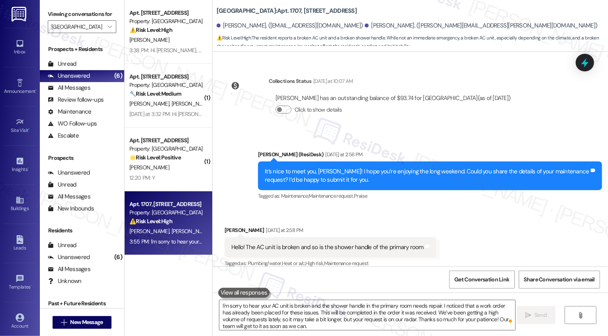
scroll to position [363, 0]
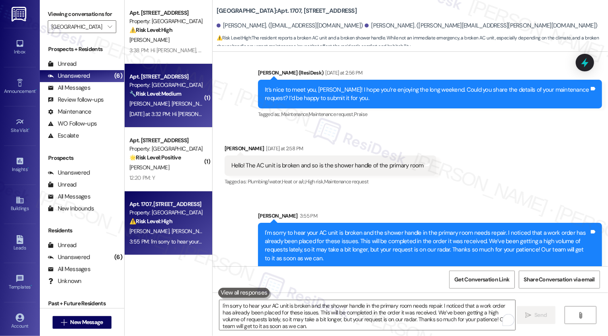
click at [166, 96] on strong "🔧 Risk Level: Medium" at bounding box center [155, 93] width 52 height 7
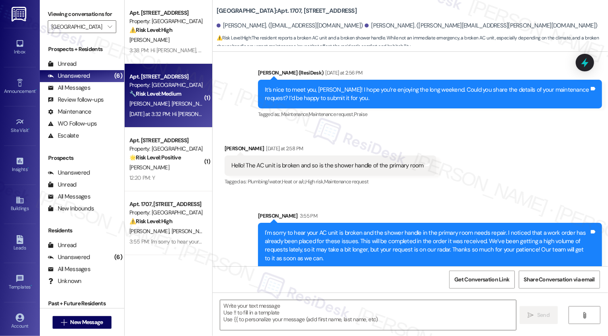
click at [166, 96] on strong "🔧 Risk Level: Medium" at bounding box center [155, 93] width 52 height 7
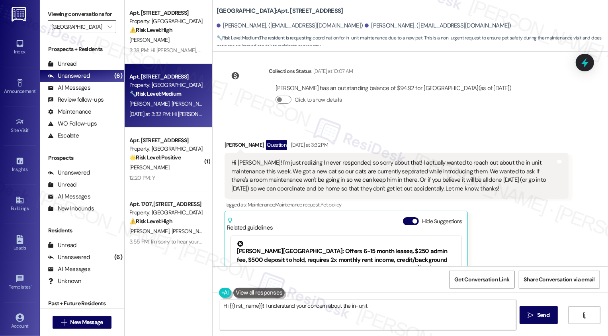
scroll to position [477, 0]
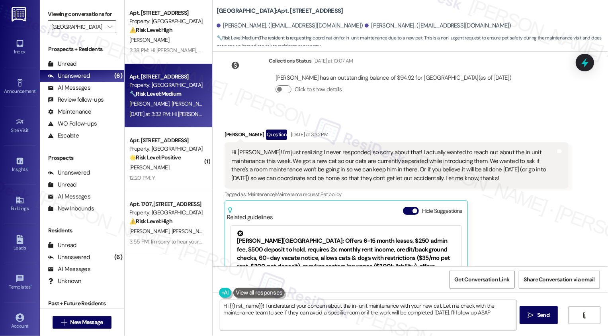
type textarea "Hi {{first_name}}! I understand your concern about the in-unit maintenance with…"
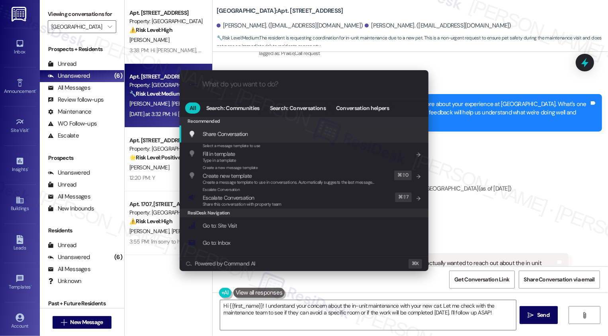
scroll to position [372, 0]
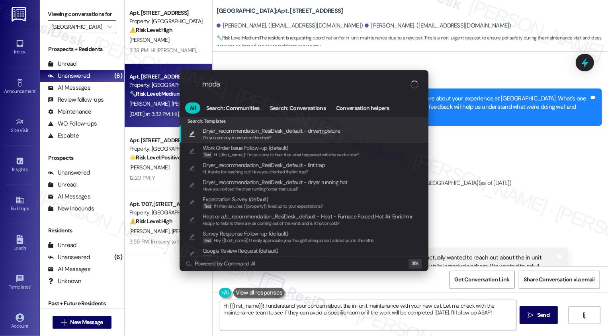
type input "modal"
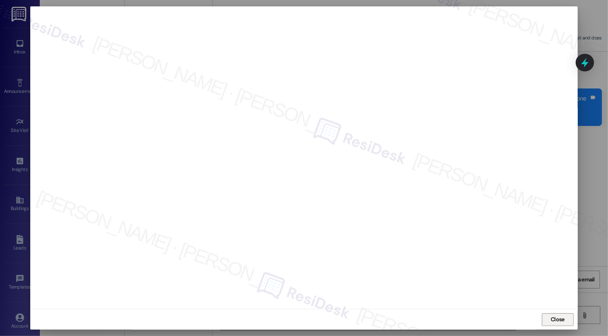
click at [558, 318] on span "Close" at bounding box center [557, 319] width 14 height 8
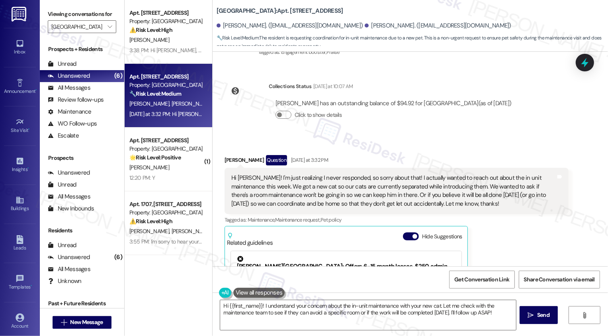
scroll to position [453, 0]
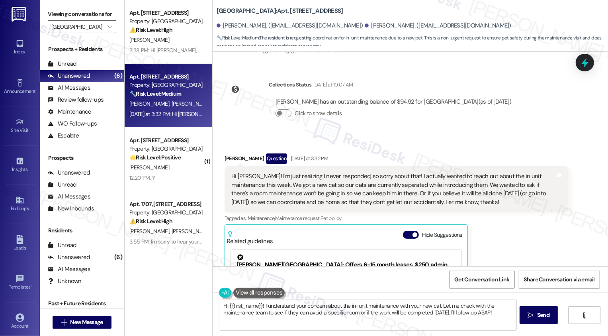
click at [508, 172] on div "Hi Sarah! I'm just realizing I never responded, so sorry about that! I actually…" at bounding box center [393, 189] width 324 height 34
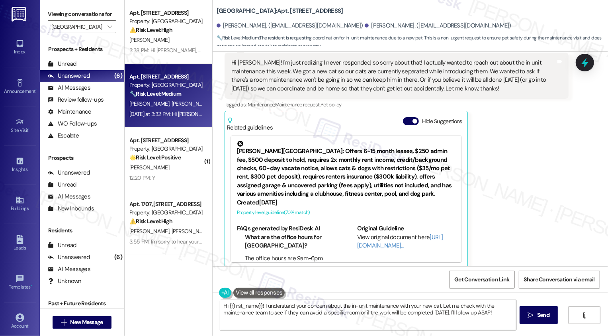
click at [316, 310] on textarea "Hi {{first_name}}! I understand your concern about the in-unit maintenance with…" at bounding box center [368, 315] width 296 height 30
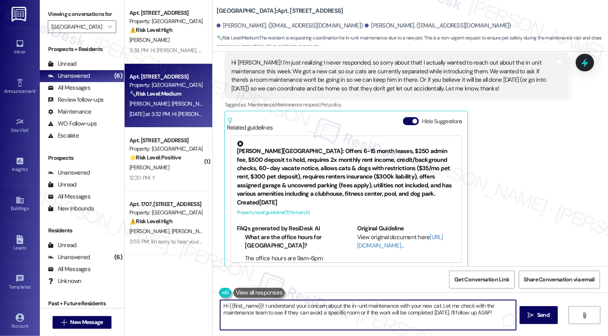
click at [400, 310] on textarea "Hi {{first_name}}! I understand your concern about the in-unit maintenance with…" at bounding box center [368, 315] width 296 height 30
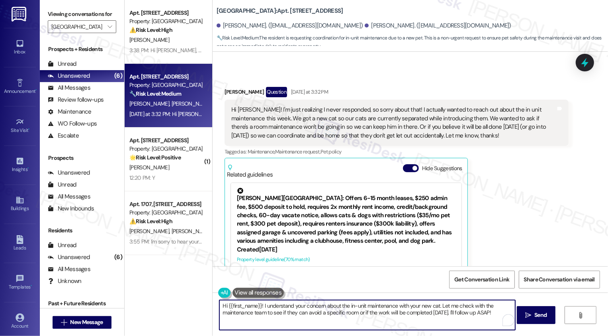
scroll to position [507, 0]
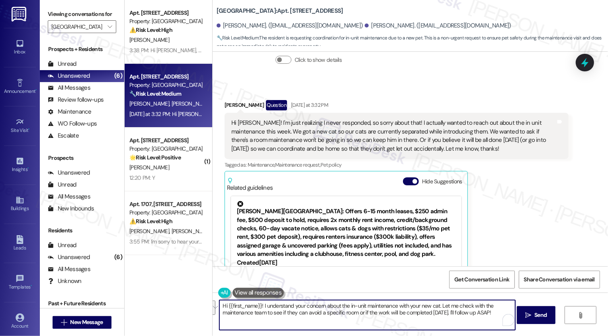
click at [224, 100] on div "Julia Olschewsky Question Yesterday at 3:32 PM" at bounding box center [396, 106] width 344 height 13
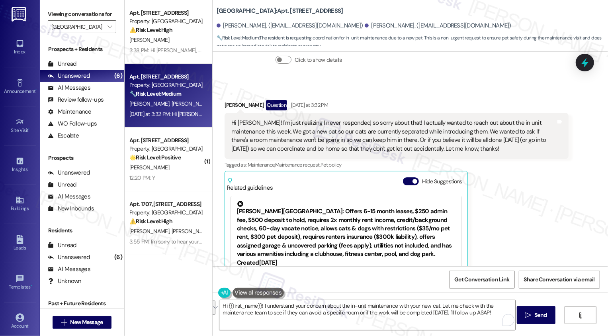
click at [224, 100] on div "Julia Olschewsky Question Yesterday at 3:32 PM" at bounding box center [396, 106] width 344 height 13
copy div "Julia"
click at [247, 304] on textarea "Hi {{first_name}}! I understand your concern about the in-unit maintenance with…" at bounding box center [367, 315] width 296 height 30
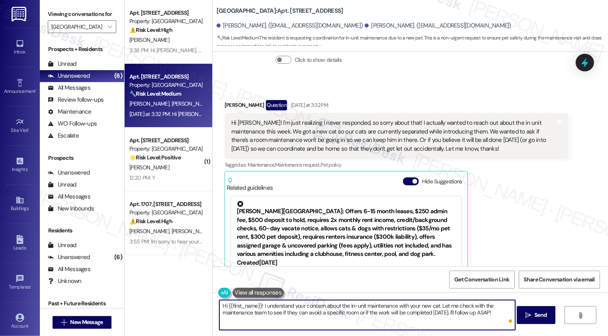
click at [247, 304] on textarea "Hi {{first_name}}! I understand your concern about the in-unit maintenance with…" at bounding box center [367, 315] width 296 height 30
paste textarea "Julia"
click at [279, 307] on textarea "Hi Julia! I understand your concern about the in-unit maintenance with your new…" at bounding box center [367, 315] width 296 height 30
click at [254, 306] on textarea "Hi Julia! I understand your concern about the in-unit maintenance with your new…" at bounding box center [367, 315] width 296 height 30
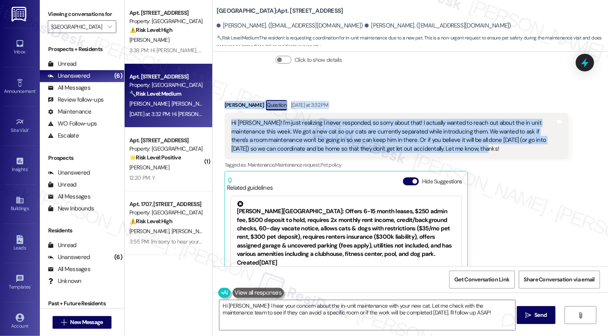
copy div "Julia Olschewsky Question Yesterday at 3:32 PM Hi Sarah! I'm just realizing I n…"
drag, startPoint x: 220, startPoint y: 95, endPoint x: 460, endPoint y: 142, distance: 244.1
click at [460, 142] on div "Julia Olschewsky Question Yesterday at 3:32 PM Hi Sarah! I'm just realizing I n…" at bounding box center [396, 214] width 344 height 228
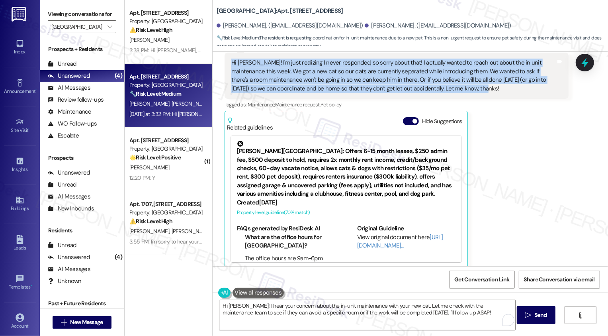
scroll to position [38, 0]
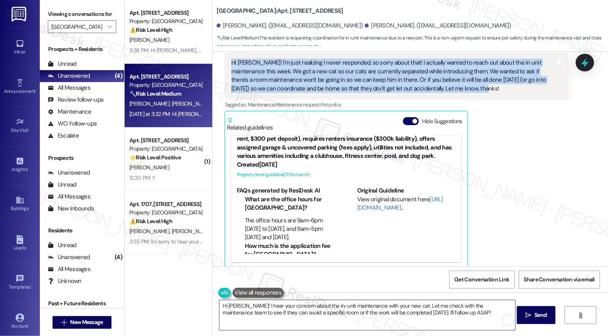
click at [300, 312] on textarea "Hi Julia! I hear your concern about the in-unit maintenance with your new cat. …" at bounding box center [367, 315] width 296 height 30
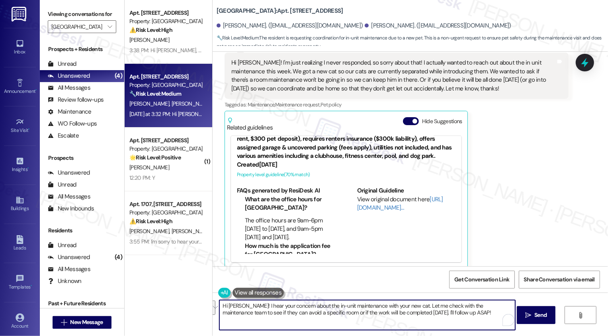
paste textarea ", no worries at all—and congrats on the new cat! 🐾 To help coordinate, could yo…"
drag, startPoint x: 239, startPoint y: 305, endPoint x: 178, endPoint y: 300, distance: 61.4
click at [178, 301] on div "Apt. 1109, 1001 E. Bayaud Ave Property: Bayaud Tower ⚠️ Risk Level: High The re…" at bounding box center [366, 168] width 483 height 336
click at [499, 163] on div "Julia Olschewsky Question Yesterday at 3:32 PM Hi Sarah! I'm just realizing I n…" at bounding box center [396, 154] width 344 height 228
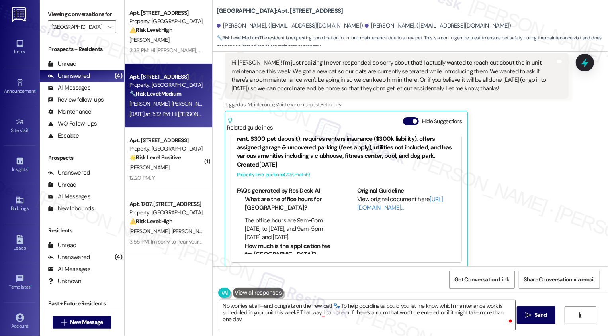
click at [258, 304] on textarea "No worries at all—and congrats on the new cat! 🐾 To help coordinate, could you …" at bounding box center [367, 315] width 296 height 30
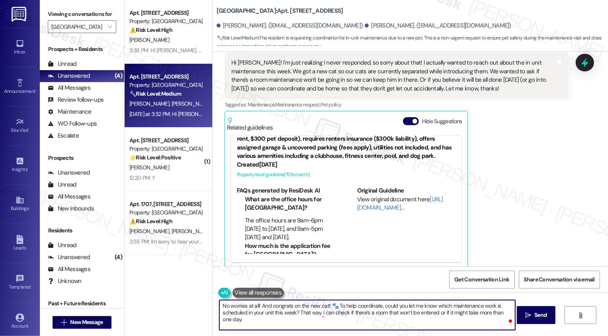
click at [331, 306] on textarea "No worries at all! And congrats on the new cat! 🐾 To help coordinate, could you…" at bounding box center [367, 315] width 296 height 30
click at [392, 312] on textarea "No worries at all! And congrats on the new cat! To help coordinate, could you l…" at bounding box center [367, 315] width 296 height 30
click at [430, 312] on textarea "No worries at all! And congrats on the new cat! To help coordinate, could you l…" at bounding box center [367, 315] width 296 height 30
click at [326, 314] on textarea "No worries at all! And congrats on the new cat! To help coordinate, could you l…" at bounding box center [367, 315] width 296 height 30
click at [351, 312] on textarea "No worries at all! And congrats on the new cat! To help coordinate, could you l…" at bounding box center [367, 315] width 296 height 30
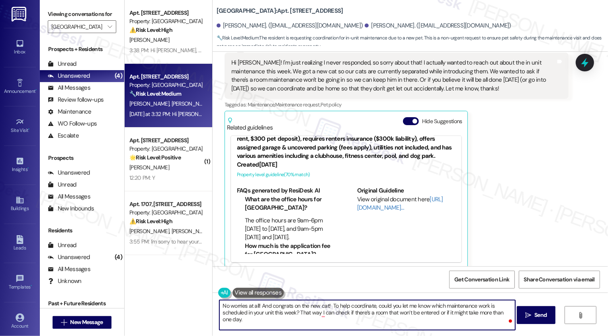
drag, startPoint x: 295, startPoint y: 312, endPoint x: 301, endPoint y: 319, distance: 10.1
click at [301, 319] on textarea "No worries at all! And congrats on the new cat! To help coordinate, could you l…" at bounding box center [367, 315] width 296 height 30
type textarea "No worries at all! And congrats on the new cat! To help coordinate, could you l…"
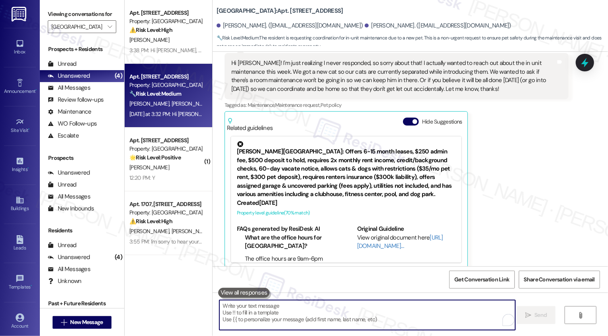
scroll to position [631, 0]
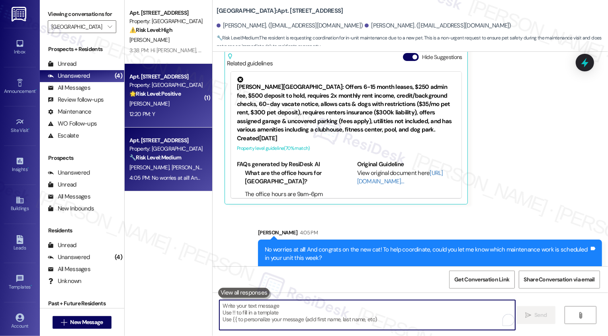
click at [173, 115] on div "12:20 PM: Y 12:20 PM: Y" at bounding box center [166, 114] width 75 height 10
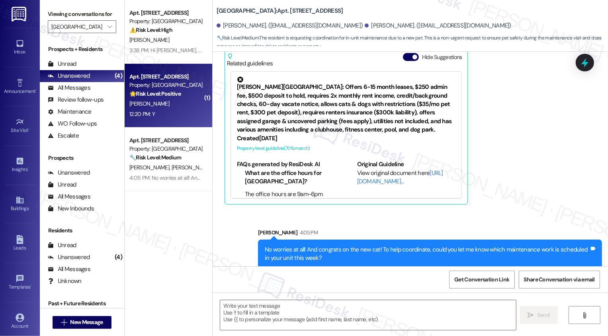
click at [173, 115] on div "12:20 PM: Y 12:20 PM: Y" at bounding box center [166, 114] width 75 height 10
type textarea "Fetching suggested responses. Please feel free to read through the conversation…"
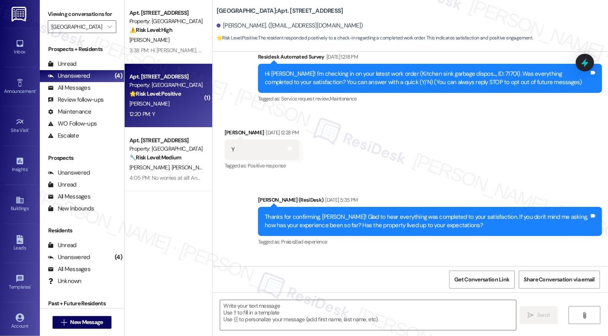
type textarea "Fetching suggested responses. Please feel free to read through the conversation…"
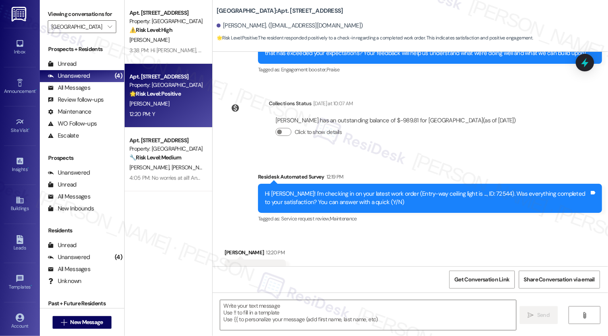
scroll to position [349, 0]
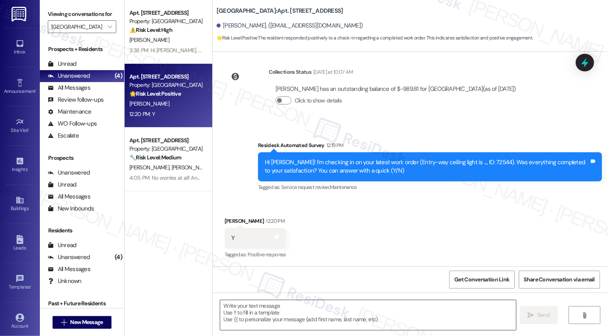
click at [248, 307] on textarea at bounding box center [368, 315] width 296 height 30
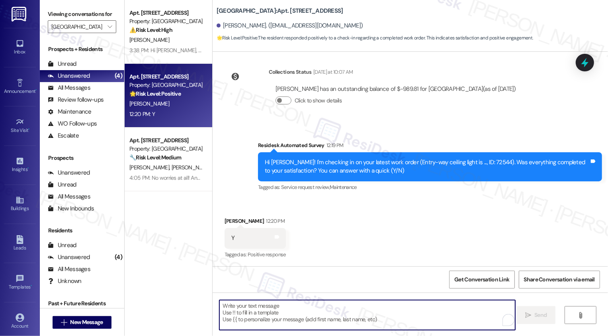
click at [312, 321] on textarea "To enrich screen reader interactions, please activate Accessibility in Grammarl…" at bounding box center [367, 315] width 296 height 30
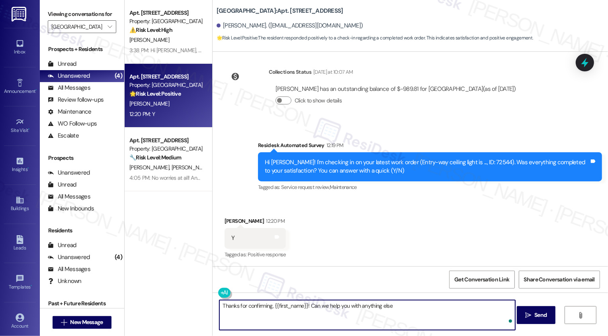
type textarea "Thanks for confirming, {{first_name}}! Can we help you with anything else?"
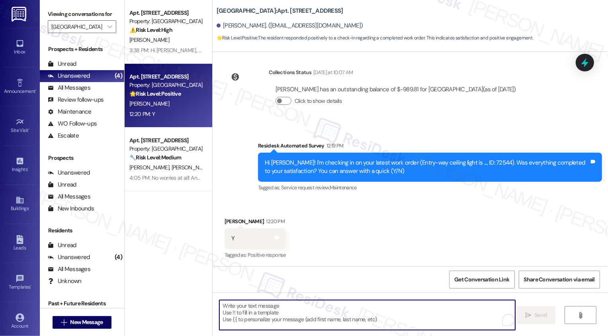
scroll to position [405, 0]
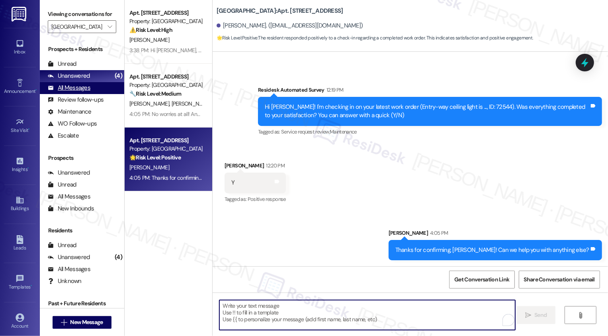
click at [94, 94] on div "All Messages (undefined)" at bounding box center [82, 88] width 84 height 12
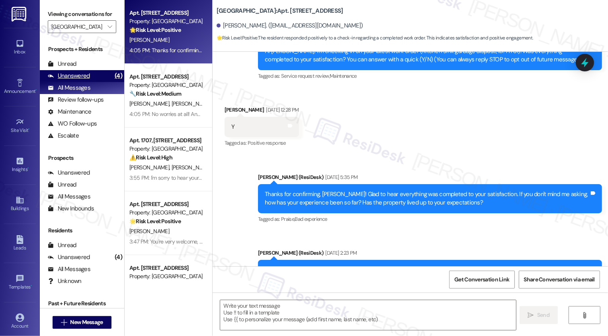
type textarea "Fetching suggested responses. Please feel free to read through the conversation…"
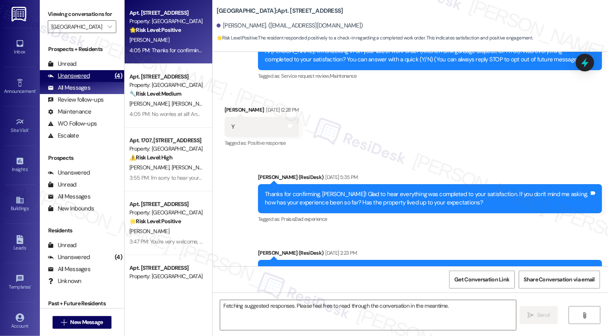
click at [89, 80] on div "Unanswered (4)" at bounding box center [82, 76] width 84 height 12
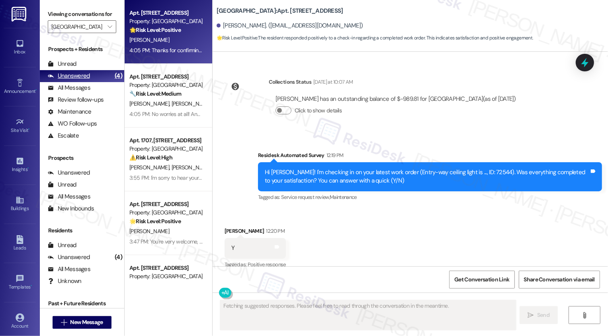
scroll to position [349, 0]
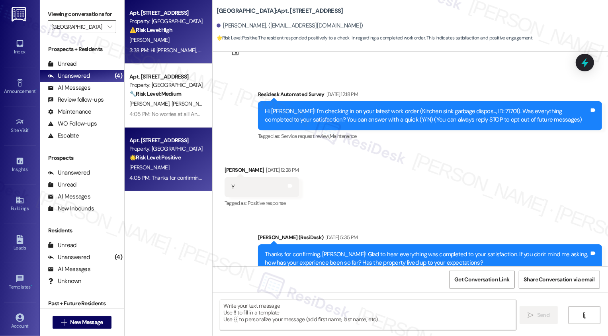
click at [152, 47] on div "3:38 PM: Hi [PERSON_NAME], not necessary but that you. I do have a question abo…" at bounding box center [431, 50] width 605 height 7
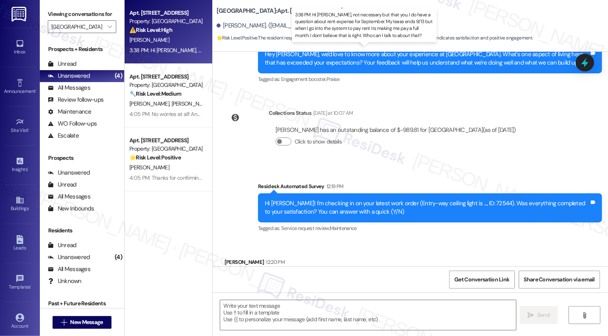
scroll to position [345, 0]
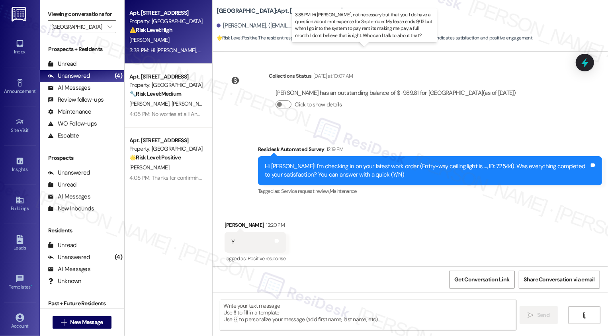
click at [152, 47] on div "3:38 PM: Hi [PERSON_NAME], not necessary but that you. I do have a question abo…" at bounding box center [431, 50] width 605 height 7
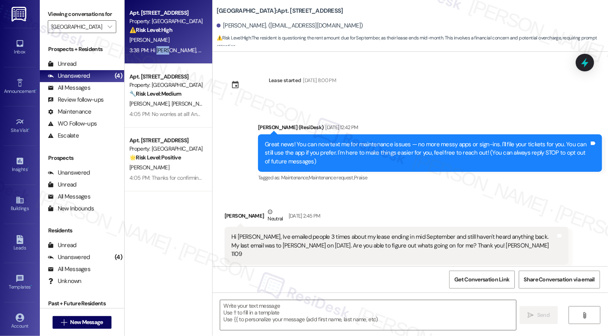
scroll to position [1651, 0]
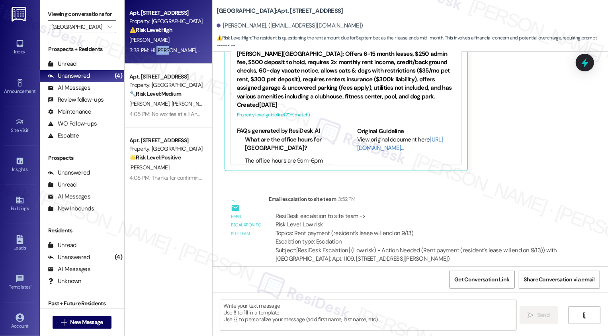
type textarea "Fetching suggested responses. Please feel free to read through the conversation…"
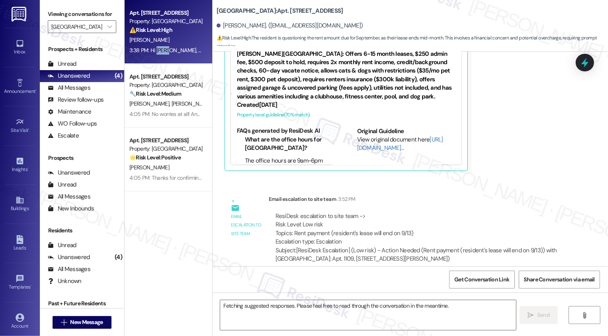
scroll to position [38, 0]
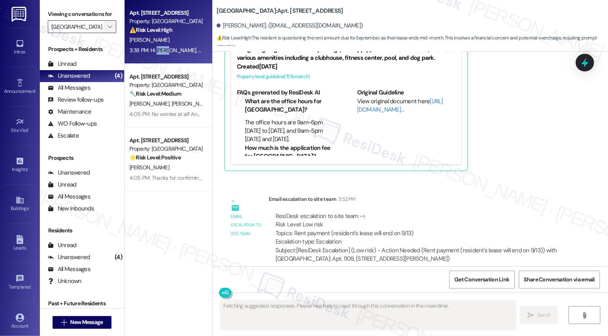
click at [109, 33] on button "" at bounding box center [109, 26] width 13 height 13
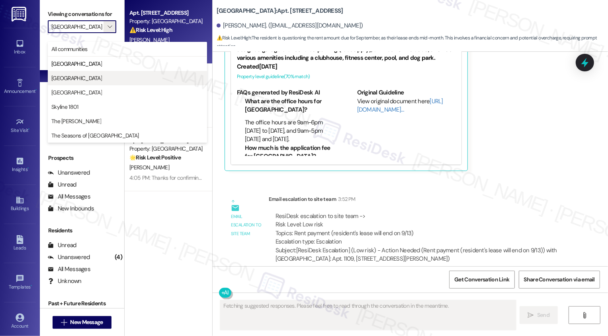
click at [92, 77] on span "[GEOGRAPHIC_DATA]" at bounding box center [76, 78] width 51 height 8
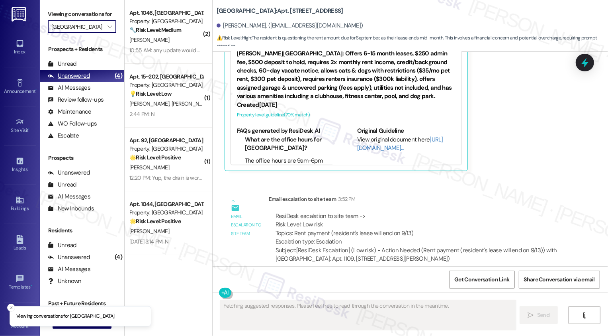
type input "[GEOGRAPHIC_DATA]"
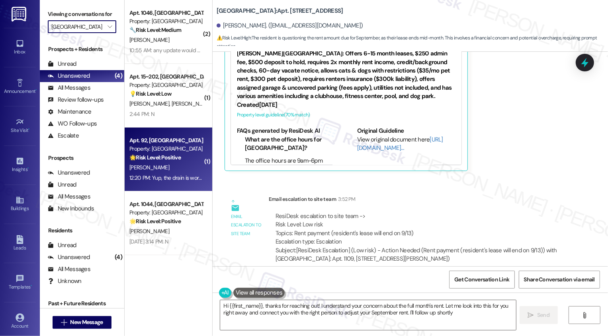
type textarea "Hi {{first_name}}, thanks for reaching out! I understand your concern about the…"
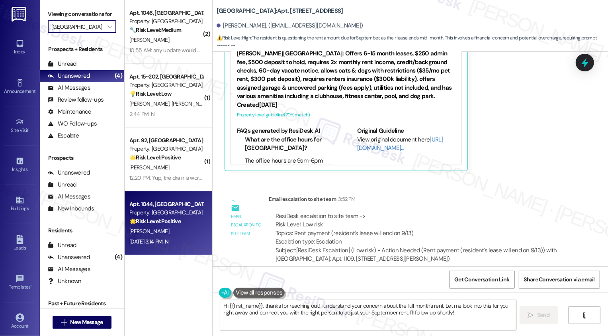
click at [186, 236] on div "Aug 29, 2025 at 3:14 PM: N Aug 29, 2025 at 3:14 PM: N" at bounding box center [166, 241] width 75 height 10
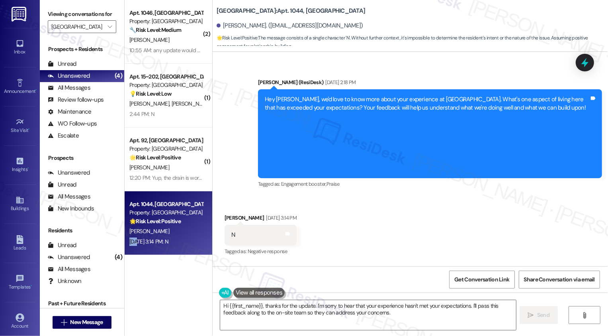
scroll to position [426, 0]
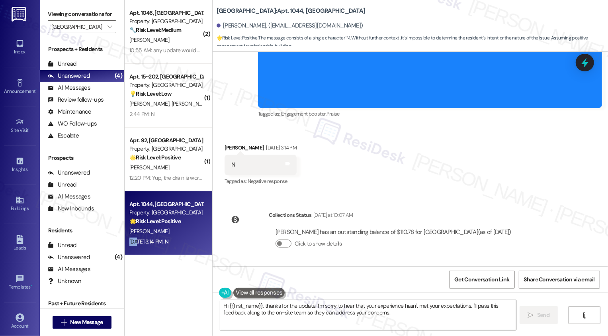
click at [255, 312] on textarea "Hi {{first_name}}, thanks for the update. I'm sorry to hear that your experienc…" at bounding box center [368, 315] width 296 height 30
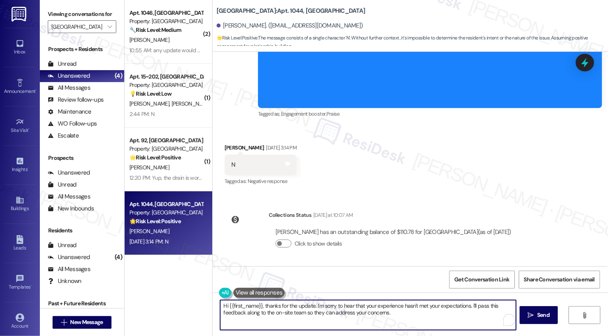
click at [300, 311] on textarea "Hi {{first_name}}, thanks for the update. I'm sorry to hear that your experienc…" at bounding box center [368, 315] width 296 height 30
click at [347, 310] on textarea "Hi {{first_name}}, thanks for the update. I'm sorry to hear that your experienc…" at bounding box center [367, 315] width 296 height 30
click at [299, 306] on textarea "Hi {{first_name}}, thanks for the update. I'm sorry to hear that your experienc…" at bounding box center [367, 315] width 296 height 30
click at [300, 305] on textarea "Hi {{first_name}}, thanks for the update. I'm sorry to hear that your experienc…" at bounding box center [367, 315] width 296 height 30
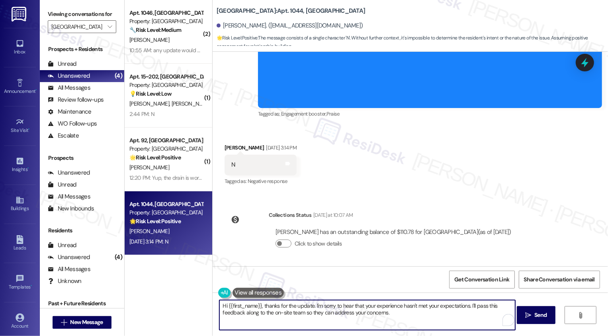
click at [300, 305] on textarea "Hi {{first_name}}, thanks for the update. I'm sorry to hear that your experienc…" at bounding box center [367, 315] width 296 height 30
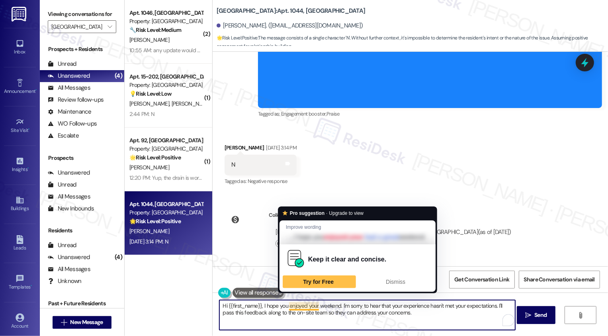
click at [312, 312] on textarea "Hi {{first_name}}, I hope you enjoyed your weekend. I'm sorry to hear that your…" at bounding box center [367, 315] width 296 height 30
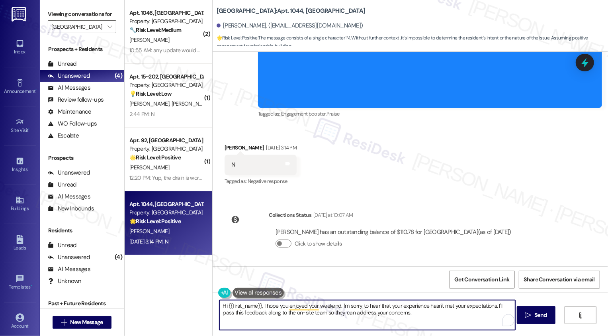
click at [346, 318] on textarea "Hi {{first_name}}, I hope you enjoyed your weekend. I'm sorry to hear that your…" at bounding box center [367, 315] width 296 height 30
click at [392, 319] on textarea "Hi {{first_name}}, I hope you enjoyed your weekend. I'm sorry to hear that your…" at bounding box center [367, 315] width 296 height 30
click at [459, 323] on textarea "Hi {{first_name}}, I hope you enjoyed your weekend. I'm sorry to hear that your…" at bounding box center [367, 315] width 296 height 30
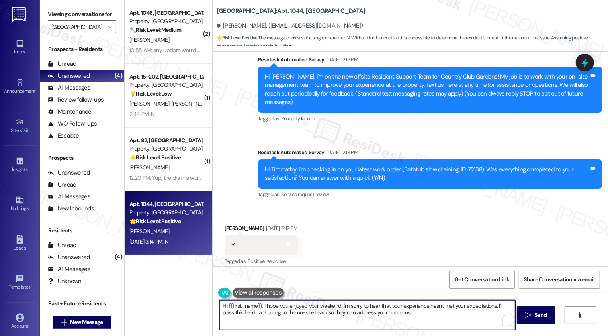
scroll to position [172, 0]
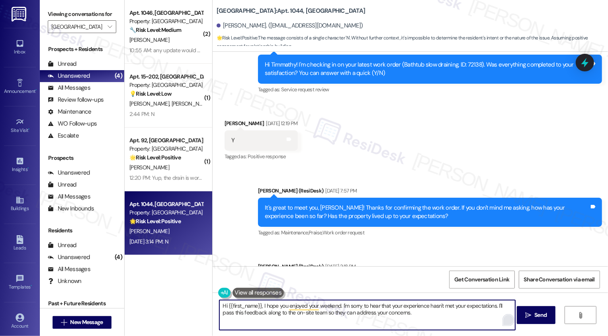
drag, startPoint x: 495, startPoint y: 305, endPoint x: 499, endPoint y: 318, distance: 13.0
click at [499, 319] on div "Hi {{first_name}}, I hope you enjoyed your weekend. I'm sorry to hear that your…" at bounding box center [367, 314] width 297 height 31
type textarea "Hi {{first_name}}, I hope you enjoyed your weekend. I'm sorry to hear that your…"
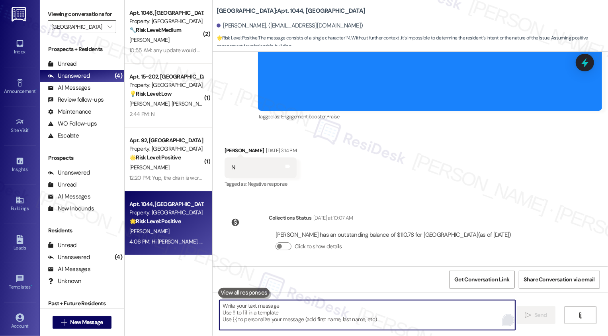
scroll to position [490, 0]
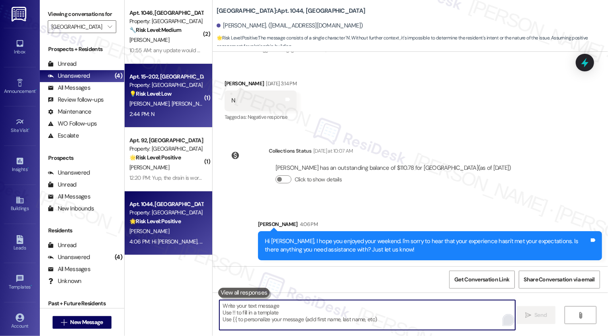
click at [187, 98] on div "💡 Risk Level: Low The resident responded negatively to a satisfaction check-in …" at bounding box center [166, 94] width 74 height 8
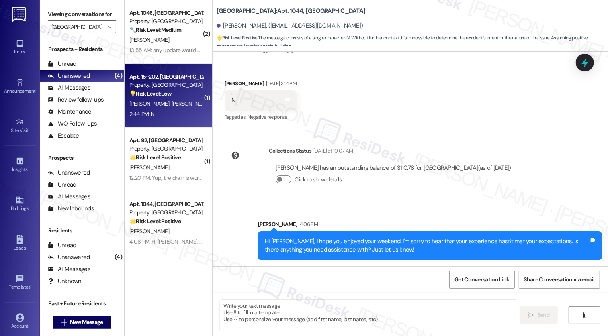
click at [187, 98] on div "💡 Risk Level: Low The resident responded negatively to a satisfaction check-in …" at bounding box center [166, 94] width 74 height 8
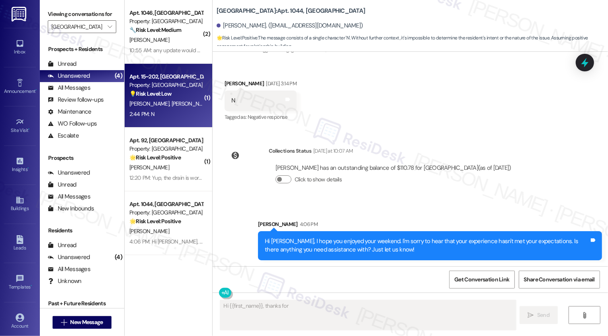
scroll to position [0, 0]
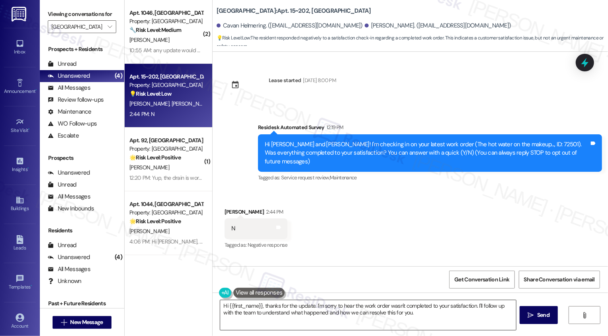
click at [265, 320] on textarea "Hi {{first_name}}, thanks for the update. I'm sorry to hear the work order wasn…" at bounding box center [368, 315] width 296 height 30
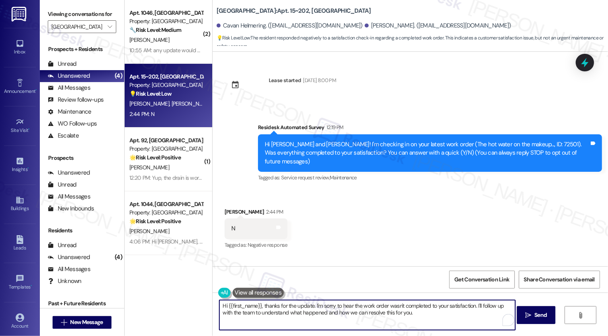
click at [224, 207] on div "William Murphy 2:44 PM" at bounding box center [255, 212] width 63 height 11
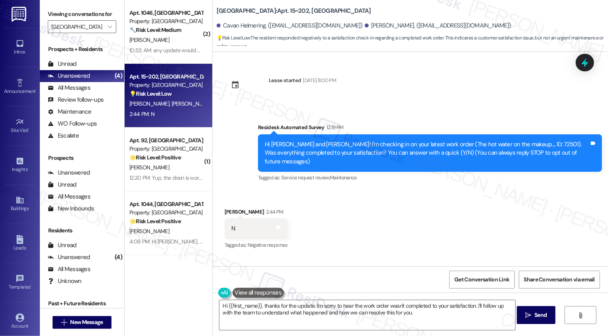
click at [224, 207] on div "William Murphy 2:44 PM" at bounding box center [255, 212] width 63 height 11
copy div "William"
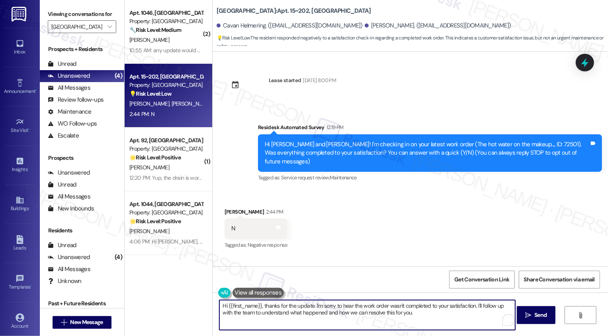
drag, startPoint x: 310, startPoint y: 304, endPoint x: 211, endPoint y: 302, distance: 99.1
click at [215, 303] on div "Hi {{first_name}}, thanks for the update. I'm sorry to hear the work order wasn…" at bounding box center [363, 314] width 297 height 31
click at [219, 306] on textarea "I'm sorry to hear the work order wasn't completed to your satisfaction. I'll fo…" at bounding box center [367, 315] width 296 height 30
paste textarea "William"
click at [328, 310] on textarea "It's great to hear from you, William! I'm sorry to hear the work order wasn't c…" at bounding box center [367, 315] width 296 height 30
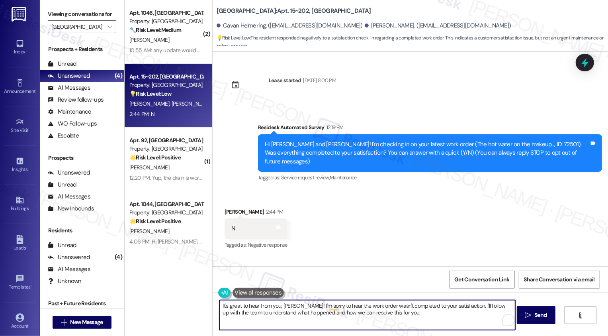
click at [328, 310] on textarea "It's great to hear from you, William! I'm sorry to hear the work order wasn't c…" at bounding box center [367, 315] width 296 height 30
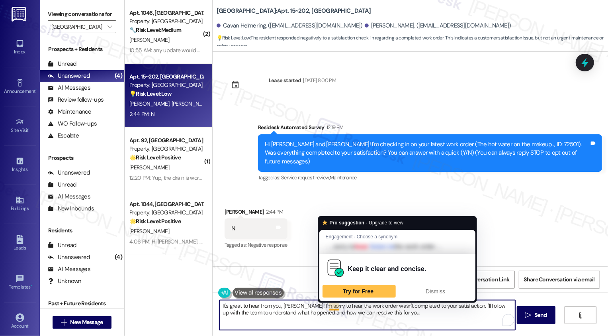
click at [339, 306] on textarea "It's great to hear from you, William! I'm sorry to hear the work order wasn't c…" at bounding box center [367, 315] width 296 height 30
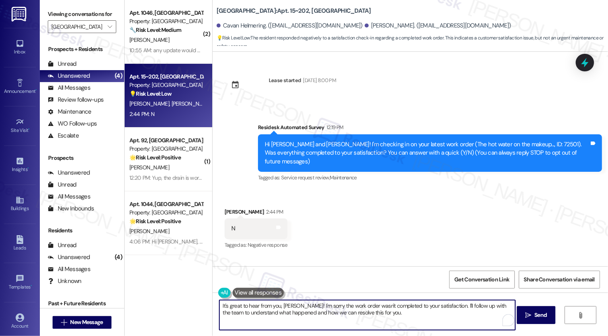
click at [417, 314] on textarea "It's great to hear from you, William! I'm sorry the work order wasn't completed…" at bounding box center [367, 315] width 296 height 30
drag, startPoint x: 442, startPoint y: 306, endPoint x: 452, endPoint y: 325, distance: 21.4
click at [452, 325] on textarea "It's great to hear from you, William! I'm sorry the work order wasn't completed…" at bounding box center [367, 315] width 296 height 30
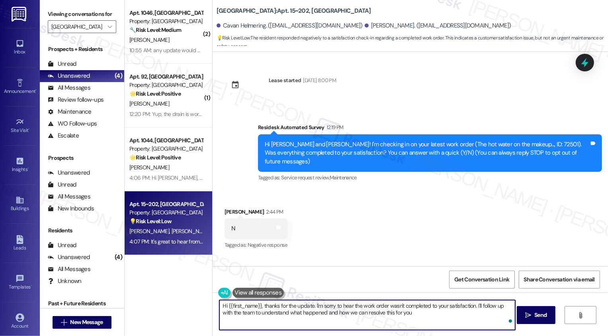
type textarea "Hi {{first_name}}, thanks for the update. I'm sorry to hear the work order wasn…"
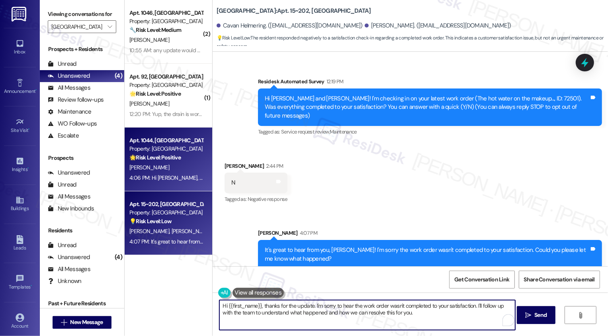
click at [176, 175] on div "4:06 PM: Hi Timmathy, I hope you enjoyed your weekend. I'm sorry to hear that y…" at bounding box center [351, 177] width 445 height 7
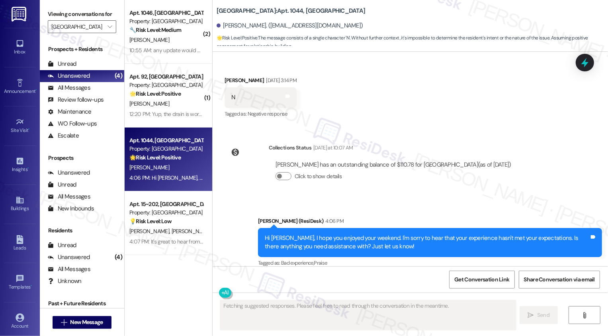
scroll to position [502, 0]
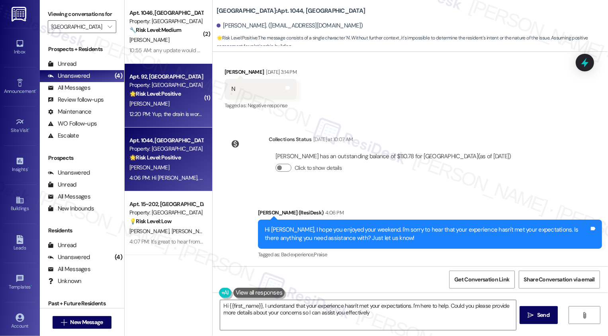
type textarea "Hi {{first_name}}, I understand that your experience hasn't met your expectatio…"
click at [164, 109] on div "12:20 PM: Yup, the drain is working well! 12:20 PM: Yup, the drain is working w…" at bounding box center [166, 114] width 75 height 10
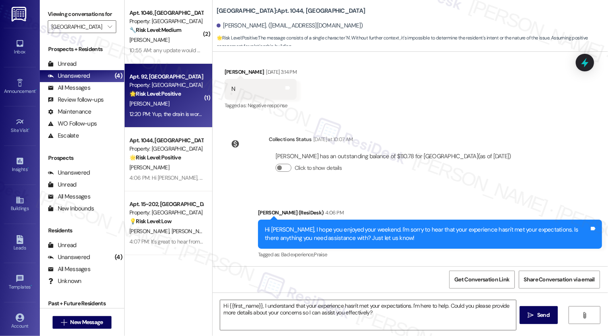
type textarea "Fetching suggested responses. Please feel free to read through the conversation…"
click at [164, 109] on div "12:20 PM: Yup, the drain is working well! 12:20 PM: Yup, the drain is working w…" at bounding box center [166, 114] width 75 height 10
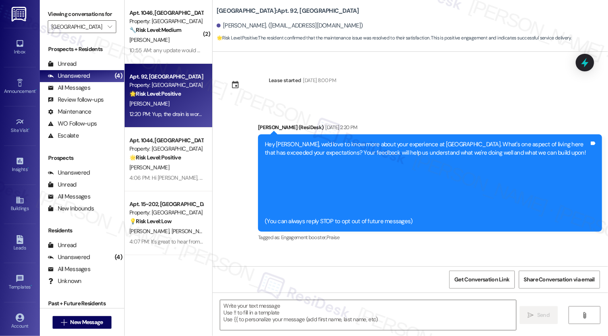
scroll to position [207, 0]
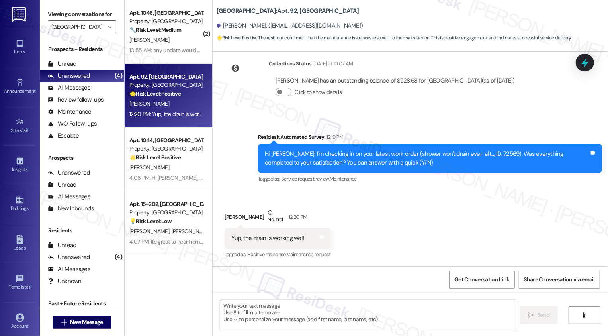
click at [263, 314] on textarea at bounding box center [368, 315] width 296 height 30
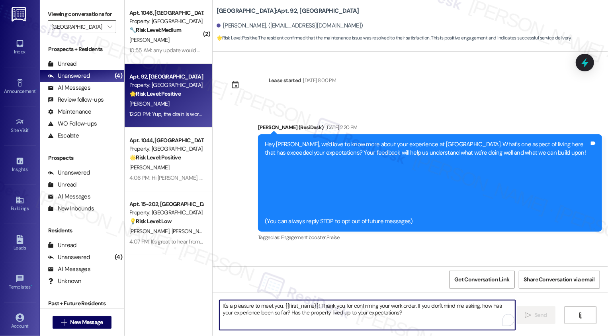
scroll to position [207, 0]
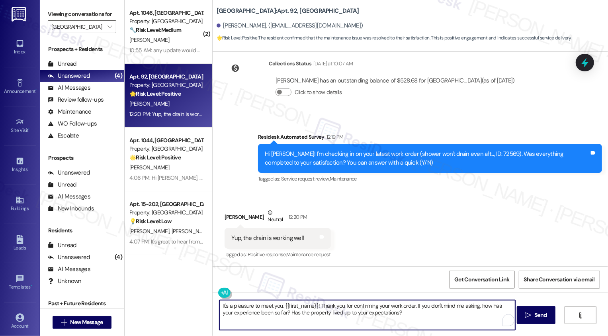
click at [414, 318] on textarea "It's a pleasure to meet you, {{first_name}}! Thank you for confirming your work…" at bounding box center [367, 315] width 296 height 30
click at [406, 314] on textarea "It's a pleasure to meet you, {{first_name}}! Thank you for confirming your work…" at bounding box center [367, 315] width 296 height 30
click at [420, 318] on textarea "It's a pleasure to meet you, {{first_name}}! Thank you for confirming your work…" at bounding box center [367, 315] width 296 height 30
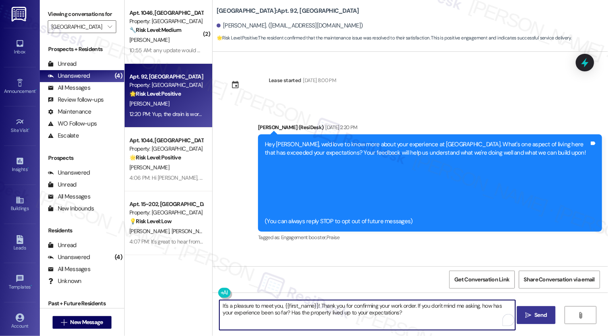
type textarea "It's a pleasure to meet you, {{first_name}}! Thank you for confirming your work…"
click at [533, 313] on span "Send" at bounding box center [541, 314] width 16 height 8
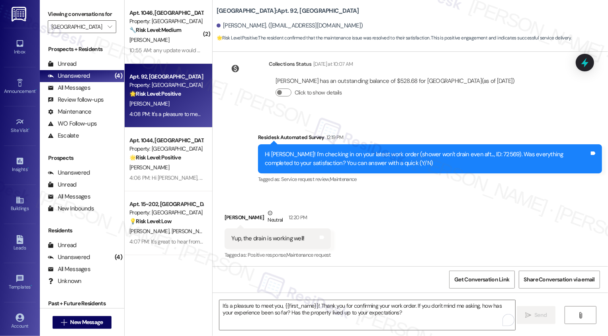
scroll to position [271, 0]
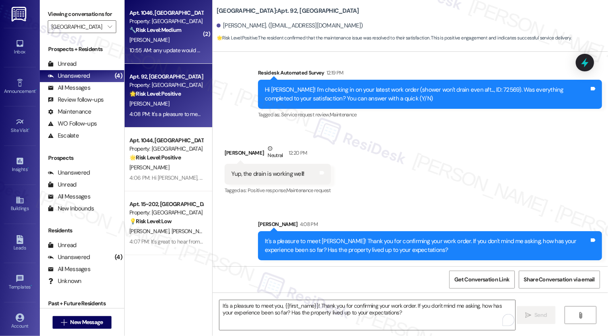
click at [157, 49] on div "10:55 AM: any update would be greatly appreciated. I Haven't been able to open …" at bounding box center [301, 50] width 344 height 7
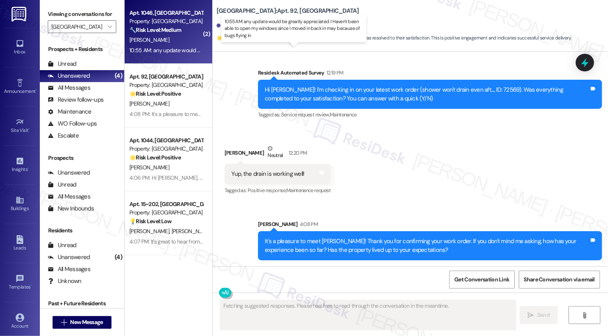
click at [157, 49] on div "10:55 AM: any update would be greatly appreciated. I Haven't been able to open …" at bounding box center [301, 50] width 344 height 7
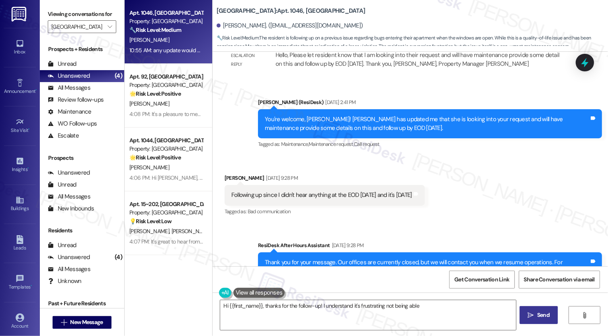
scroll to position [942, 0]
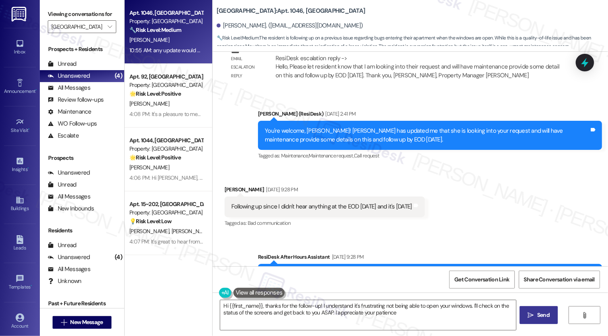
type textarea "Hi {{first_name}}, thanks for the follow-up! I understand it's frustrating not …"
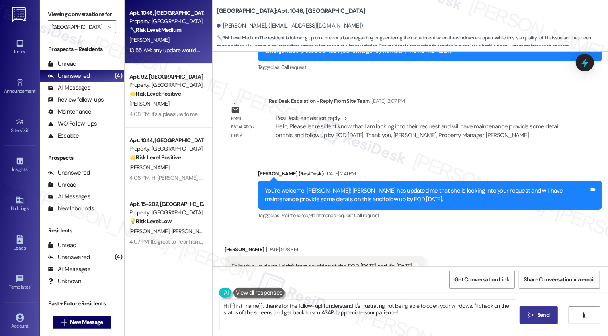
scroll to position [856, 0]
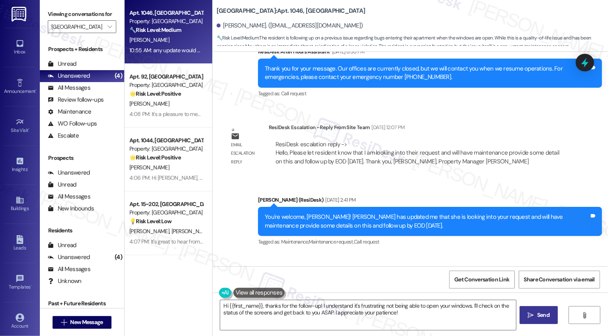
drag, startPoint x: 212, startPoint y: 10, endPoint x: 297, endPoint y: 15, distance: 85.3
click at [297, 15] on div "Country Club Gardens: Apt. 1046, Country Club Gardens" at bounding box center [296, 11] width 159 height 10
copy b "Country Club Gardens: Apt. 1046, Country Club Gardens"
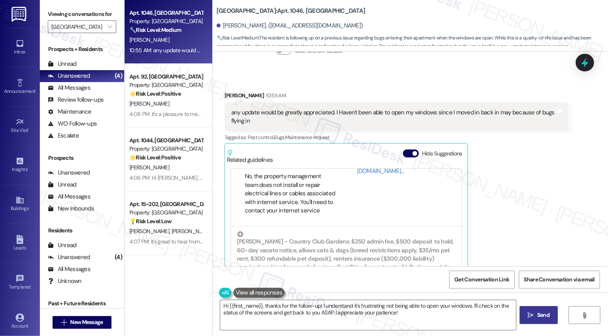
scroll to position [1284, 0]
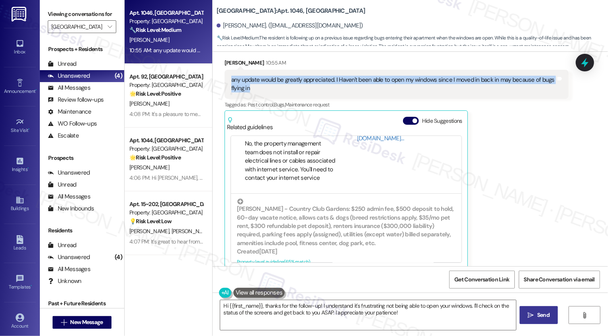
drag, startPoint x: 224, startPoint y: 70, endPoint x: 263, endPoint y: 80, distance: 40.4
click at [264, 80] on div "any update would be greatly appreciated. I Haven't been able to open my windows…" at bounding box center [396, 84] width 344 height 29
copy div "any update would be greatly appreciated. I Haven't been able to open my windows…"
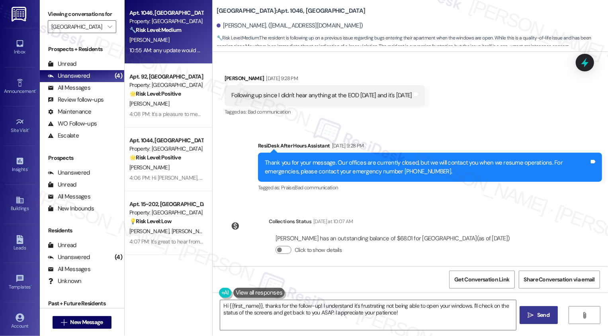
scroll to position [1032, 0]
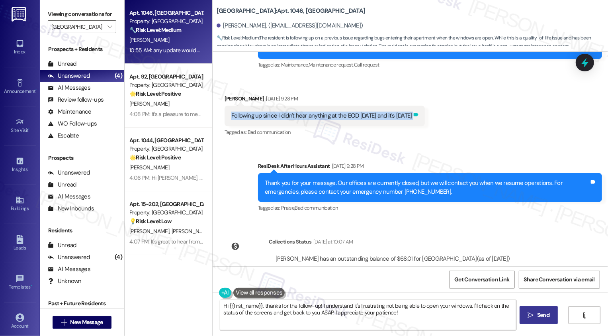
copy div "Following up since I didn't hear anything at the EOD Wednesday and it's Friday …"
drag, startPoint x: 222, startPoint y: 108, endPoint x: 419, endPoint y: 107, distance: 196.6
click at [419, 107] on div "Following up since I didn't hear anything at the EOD Wednesday and it's Friday …" at bounding box center [324, 115] width 200 height 20
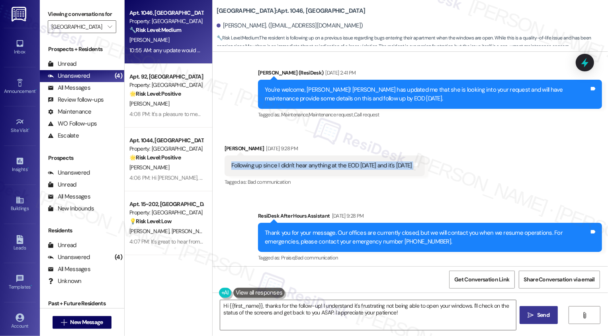
scroll to position [1004, 0]
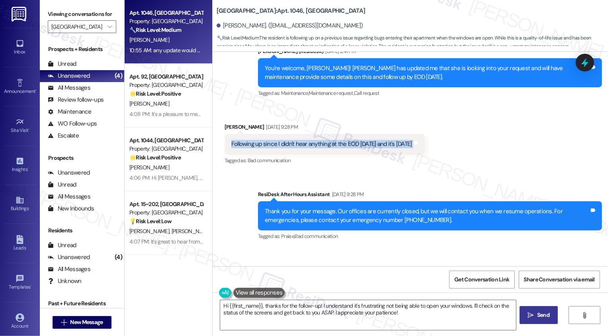
click at [343, 140] on div "Following up since I didn't hear anything at the EOD Wednesday and it's Friday" at bounding box center [321, 144] width 181 height 8
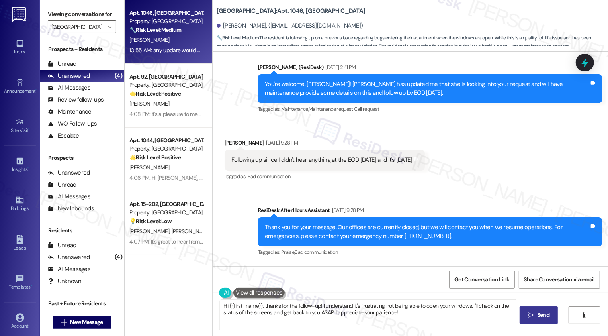
scroll to position [967, 0]
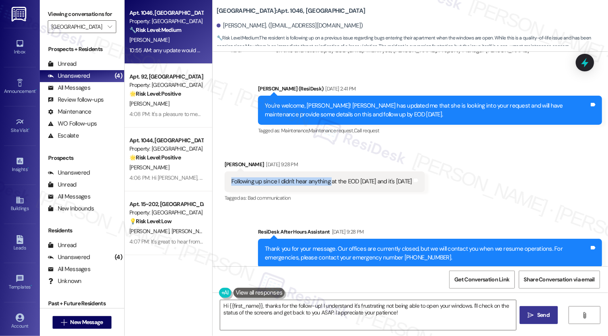
drag, startPoint x: 226, startPoint y: 174, endPoint x: 325, endPoint y: 170, distance: 99.2
click at [325, 177] on div "Following up since I didn't hear anything at the EOD Wednesday and it's Friday" at bounding box center [321, 181] width 181 height 8
copy div "Following up since I didn't hear anything"
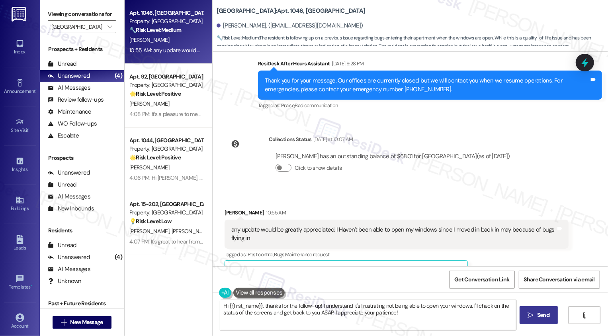
scroll to position [1160, 0]
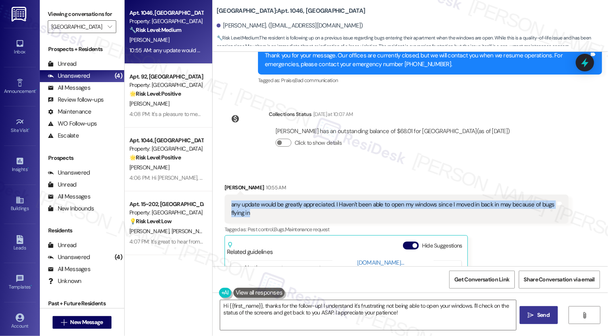
drag, startPoint x: 226, startPoint y: 195, endPoint x: 253, endPoint y: 205, distance: 29.0
click at [253, 205] on div "any update would be greatly appreciated. I Haven't been able to open my windows…" at bounding box center [393, 208] width 324 height 17
copy div "any update would be greatly appreciated. I Haven't been able to open my windows…"
click at [329, 167] on div "Received via SMS Melissa Barkin 10:55 AM any update would be greatly appreciate…" at bounding box center [410, 282] width 395 height 234
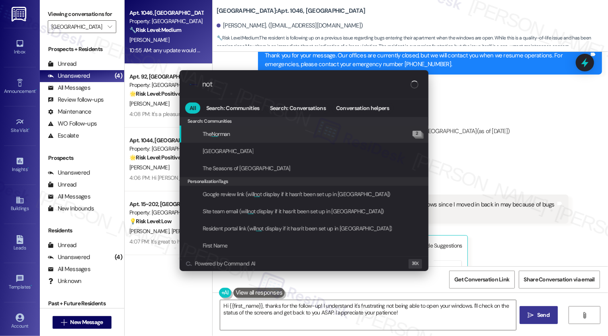
type input "note"
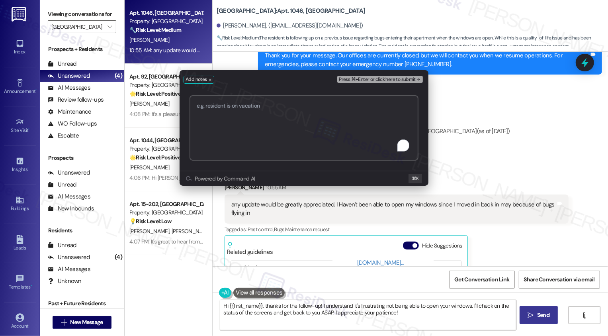
paste textarea "https://residesk.slack.com/archives/C094PQXJKKP/p1756843939317749?thread_ts=175…"
click at [197, 103] on textarea "https://residesk.slack.com/archives/C094PQXJKKP/p1756843939317749?thread_ts=175…" at bounding box center [303, 127] width 229 height 65
type textarea "following up: https://residesk.slack.com/archives/C094PQXJKKP/p1756843939317749…"
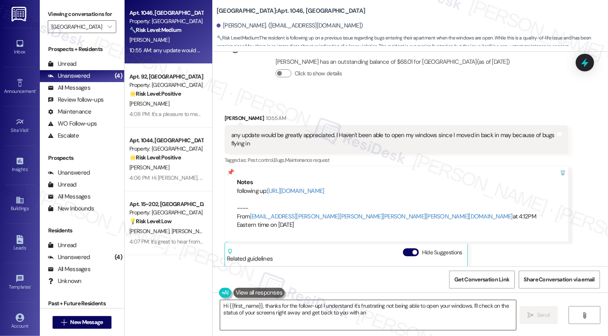
scroll to position [1360, 0]
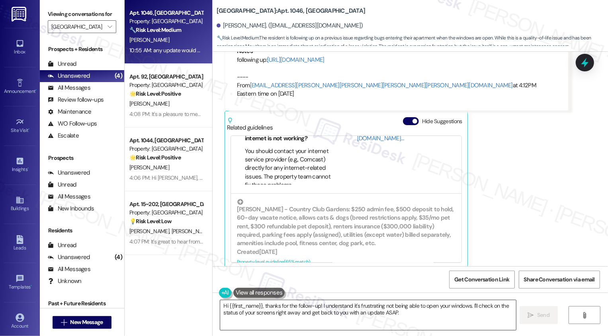
click at [281, 310] on textarea "Hi {{first_name}}, thanks for the follow-up! I understand it's frustrating not …" at bounding box center [368, 315] width 296 height 30
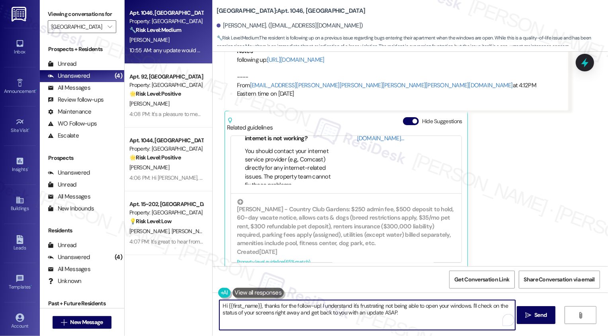
drag, startPoint x: 316, startPoint y: 303, endPoint x: 431, endPoint y: 311, distance: 115.3
click at [431, 311] on textarea "Hi {{first_name}}, thanks for the follow-up! I understand it's frustrating not …" at bounding box center [367, 315] width 296 height 30
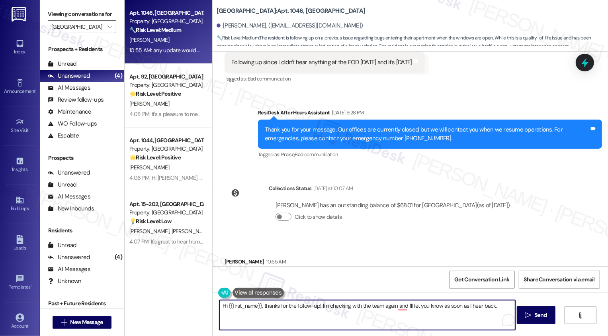
scroll to position [1143, 0]
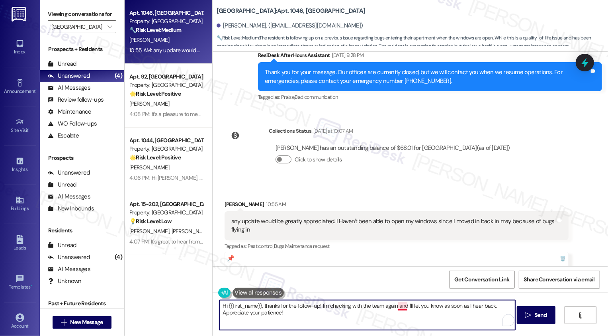
click at [399, 307] on textarea "Hi {{first_name}}, thanks for the follow-up! I'm checking with the team again a…" at bounding box center [367, 315] width 296 height 30
click at [299, 308] on textarea "Hi {{first_name}}, thanks for the follow-up! I'm checking with the team again, …" at bounding box center [367, 315] width 296 height 30
click at [311, 311] on textarea "Hi {{first_name}}, thanks for the follow-up! I'm checking with the team again, …" at bounding box center [367, 315] width 296 height 30
click at [337, 314] on textarea "Hi {{first_name}}, thanks for the follow-up! I'm checking with the team again, …" at bounding box center [367, 315] width 296 height 30
type textarea "Hi {{first_name}}, thanks for the follow-up! I'm checking with the team again, …"
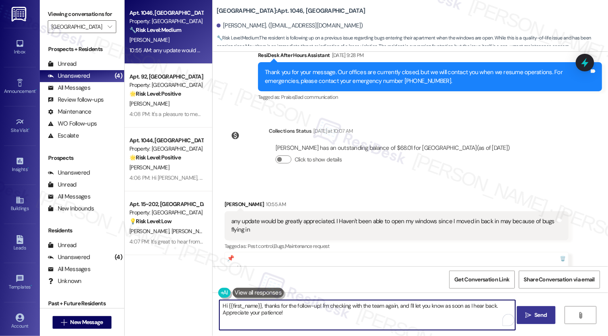
click at [523, 317] on span " Send" at bounding box center [535, 314] width 25 height 8
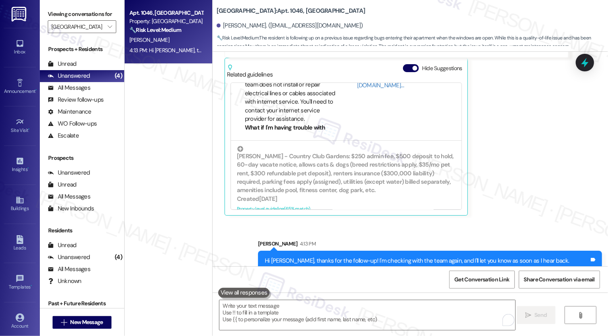
scroll to position [1424, 0]
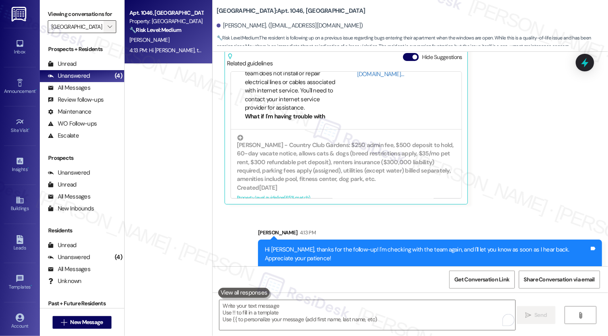
click at [107, 30] on icon "" at bounding box center [109, 26] width 4 height 6
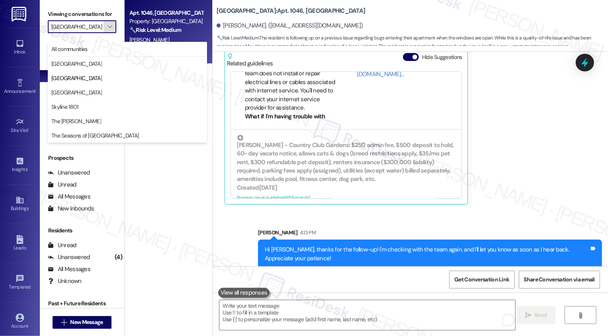
scroll to position [0, 5]
click at [90, 87] on button "[GEOGRAPHIC_DATA]" at bounding box center [127, 92] width 159 height 14
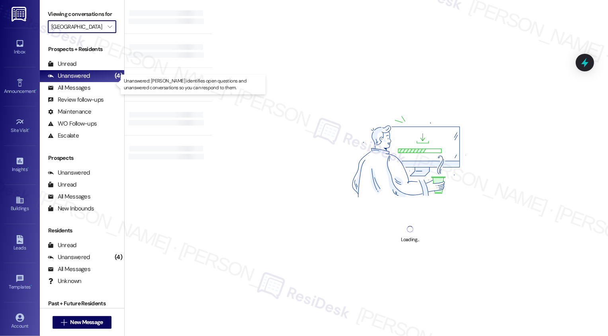
type input "[GEOGRAPHIC_DATA]"
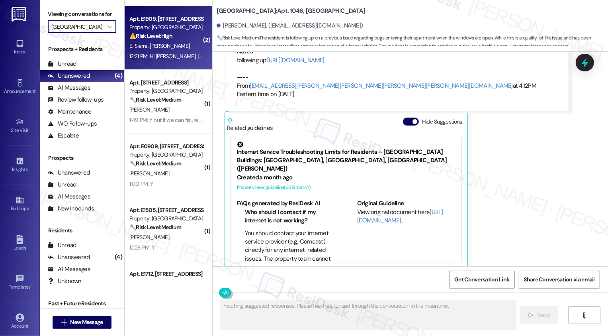
scroll to position [112, 0]
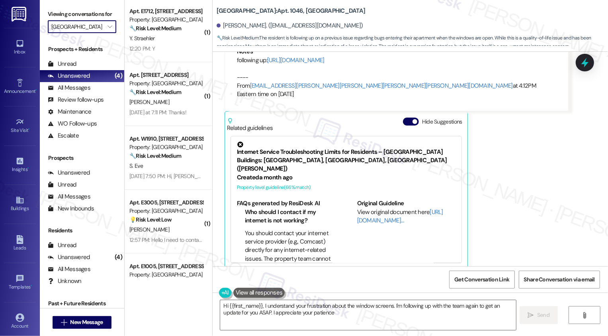
type textarea "Hi {{first_name}}, I understand your frustration about the window screens. I'm …"
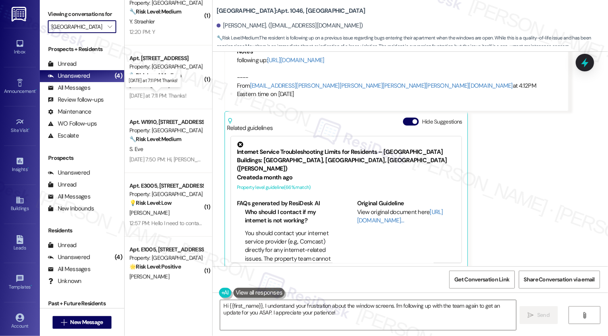
click at [169, 95] on div "Yesterday at 7:11 PM: Thanks! Yesterday at 7:11 PM: Thanks!" at bounding box center [157, 95] width 57 height 7
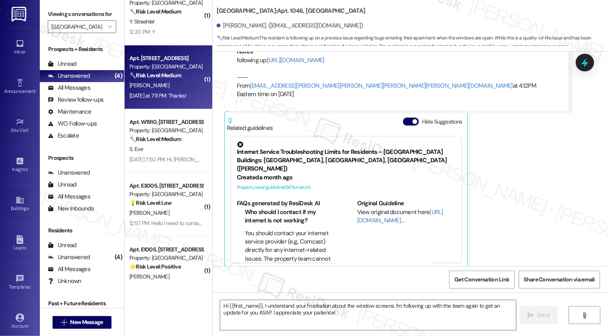
scroll to position [0, 0]
click at [169, 95] on div "Yesterday at 7:11 PM: Thanks! Yesterday at 7:11 PM: Thanks!" at bounding box center [157, 95] width 57 height 7
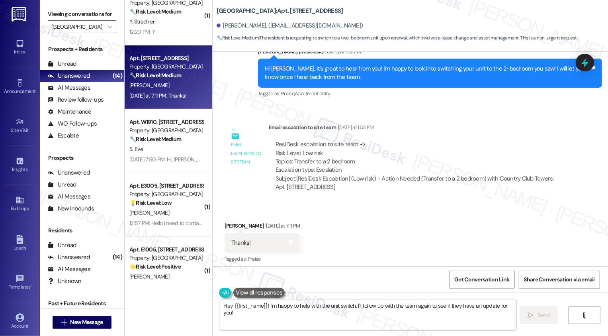
scroll to position [645, 0]
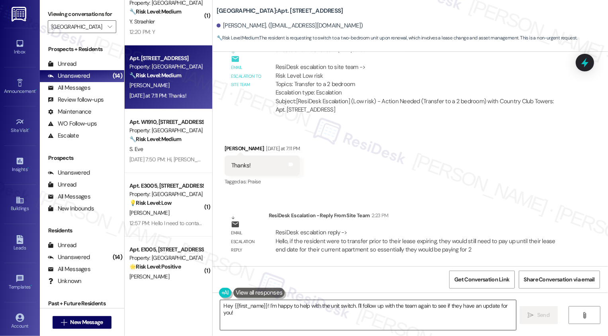
click at [289, 312] on textarea "Hey {{first_name}}! I'm happy to help with the unit switch. I'll follow up with…" at bounding box center [368, 315] width 296 height 30
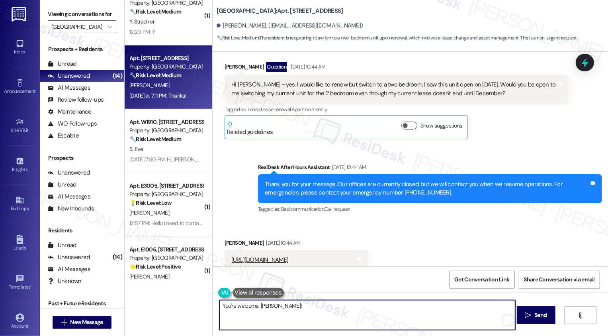
scroll to position [201, 0]
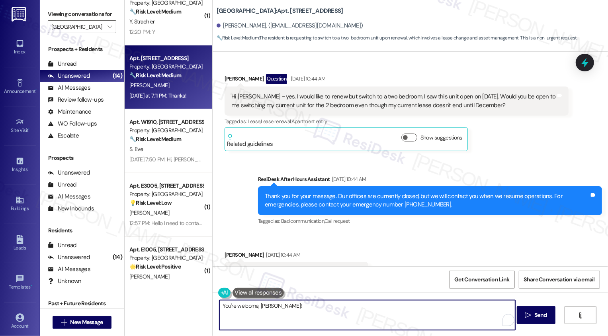
click at [323, 304] on textarea "You're welcome, Kevin!" at bounding box center [367, 315] width 296 height 30
paste textarea "If you decide to transfer before your current lease ends, you would still be re…"
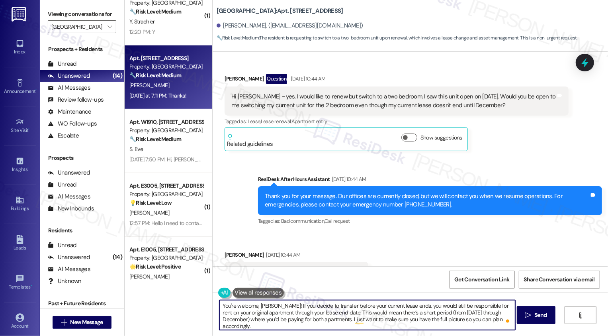
click at [269, 306] on textarea "You're welcome, Kevin! If you decide to transfer before your current lease ends…" at bounding box center [367, 315] width 296 height 30
click at [230, 305] on textarea "You're welcome, Kevin! According to the team, if you decide to transfer before …" at bounding box center [367, 315] width 296 height 30
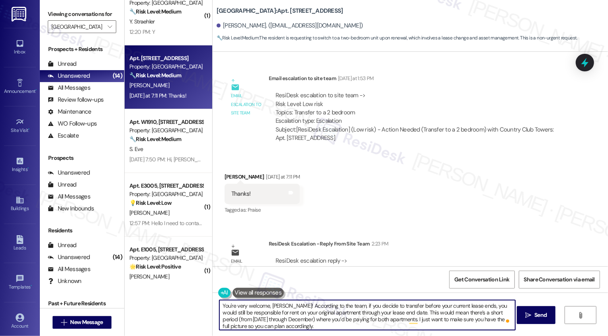
scroll to position [645, 0]
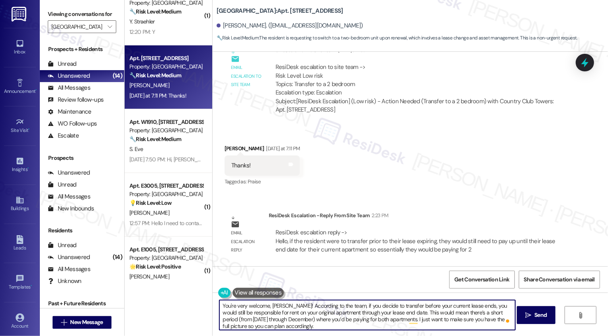
click at [328, 325] on textarea "You're very welcome, Kevin! According to the team, if you decide to transfer be…" at bounding box center [367, 315] width 296 height 30
type textarea "You're very welcome, Kevin! According to the team, if you decide to transfer be…"
click at [542, 318] on span "Send" at bounding box center [540, 314] width 12 height 8
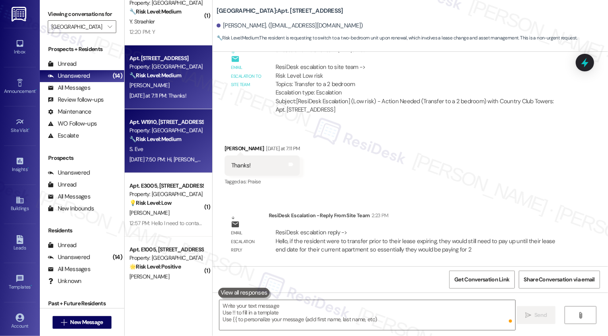
click at [178, 145] on div "S. Eve" at bounding box center [166, 149] width 75 height 10
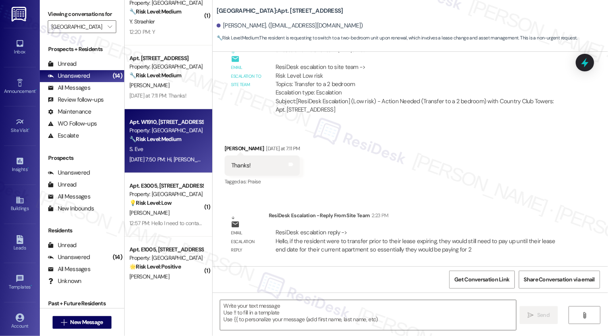
type textarea "Fetching suggested responses. Please feel free to read through the conversation…"
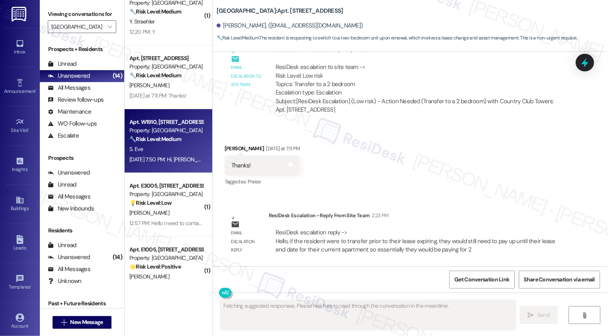
click at [178, 145] on div "S. Eve" at bounding box center [166, 149] width 75 height 10
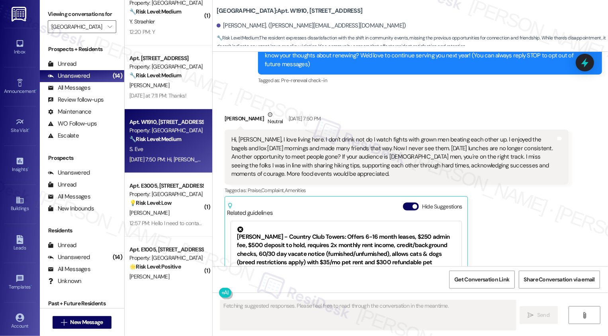
scroll to position [14, 0]
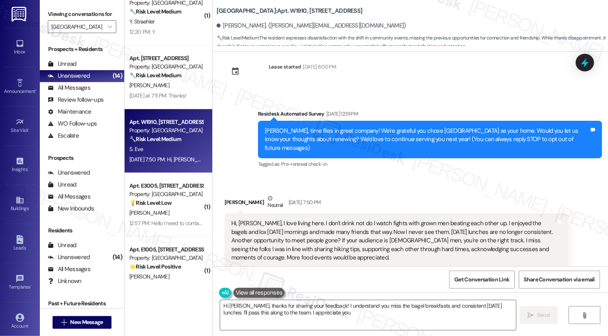
type textarea "Hi Sharon, thanks for sharing your feedback! I understand you miss the bagel br…"
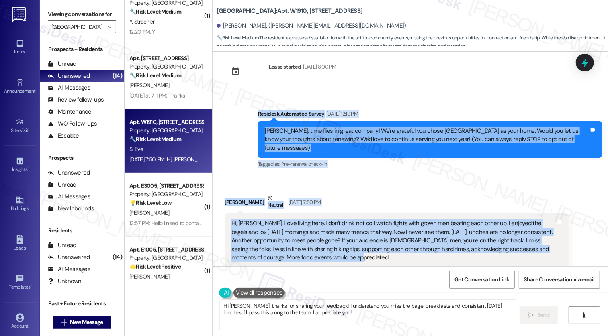
drag, startPoint x: 254, startPoint y: 111, endPoint x: 332, endPoint y: 253, distance: 161.7
click at [332, 254] on div "Lease started Oct 30, 2024 at 8:00 PM Survey, sent via SMS Residesk Automated S…" at bounding box center [410, 159] width 395 height 214
copy div "Residesk Automated Survey Aug 28, 2025 at 12:19 PM Sharon, time flies in great …"
